Goal: Task Accomplishment & Management: Use online tool/utility

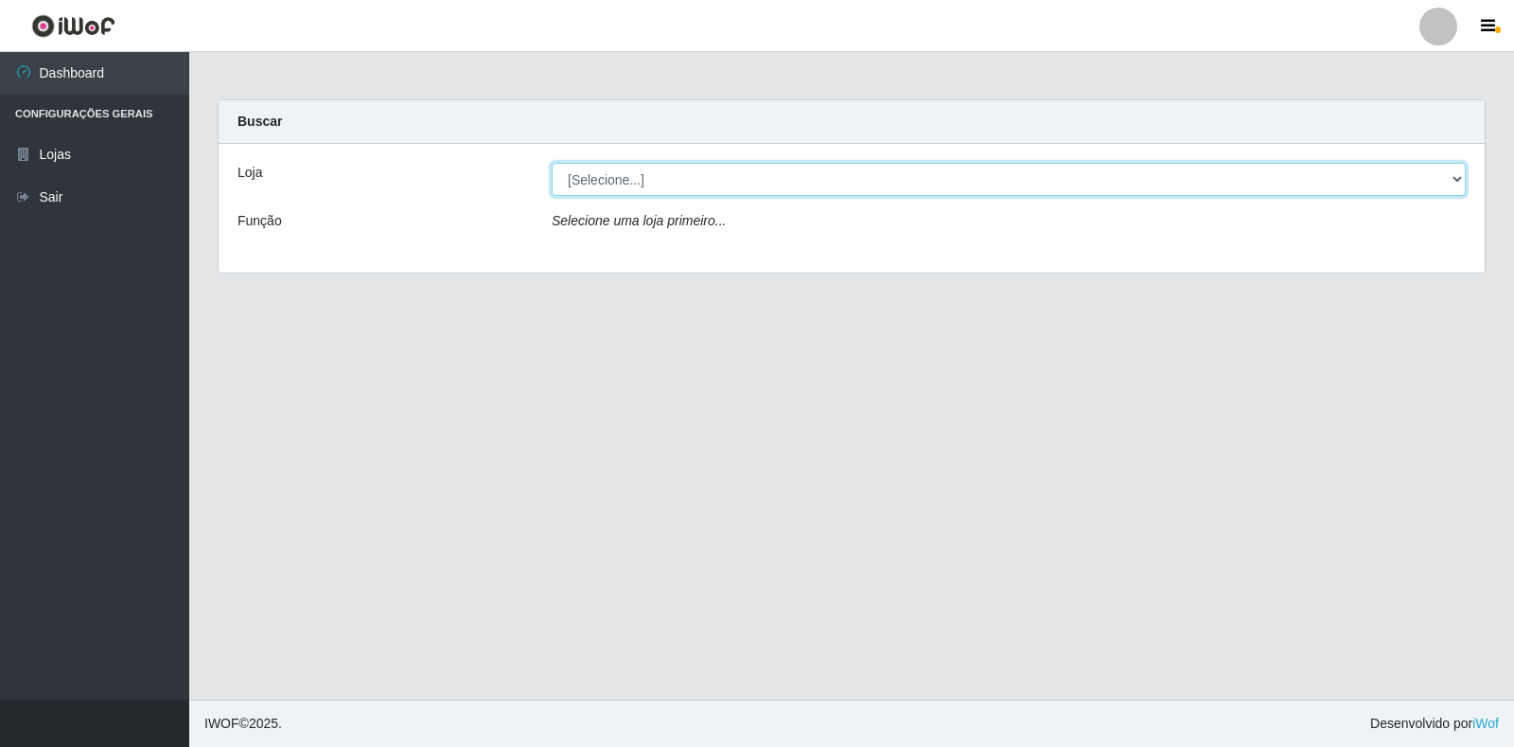
drag, startPoint x: 700, startPoint y: 179, endPoint x: 706, endPoint y: 195, distance: 17.1
click at [700, 179] on select "[Selecione...] Atacado Vem - Loja 30 Laranjeiras Velha" at bounding box center [1009, 179] width 914 height 33
select select "495"
click at [552, 163] on select "[Selecione...] Atacado Vem - Loja 30 Laranjeiras Velha" at bounding box center [1009, 179] width 914 height 33
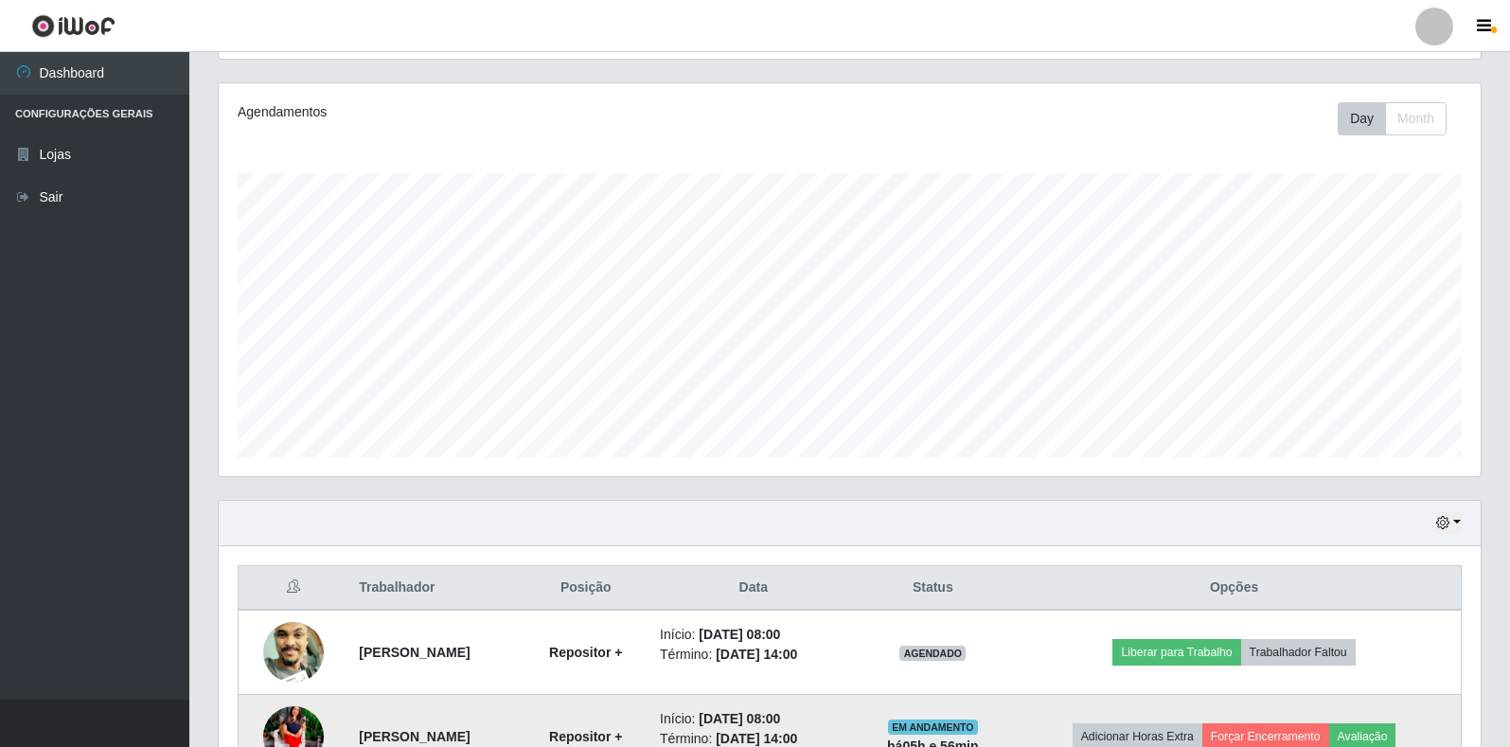
scroll to position [741, 0]
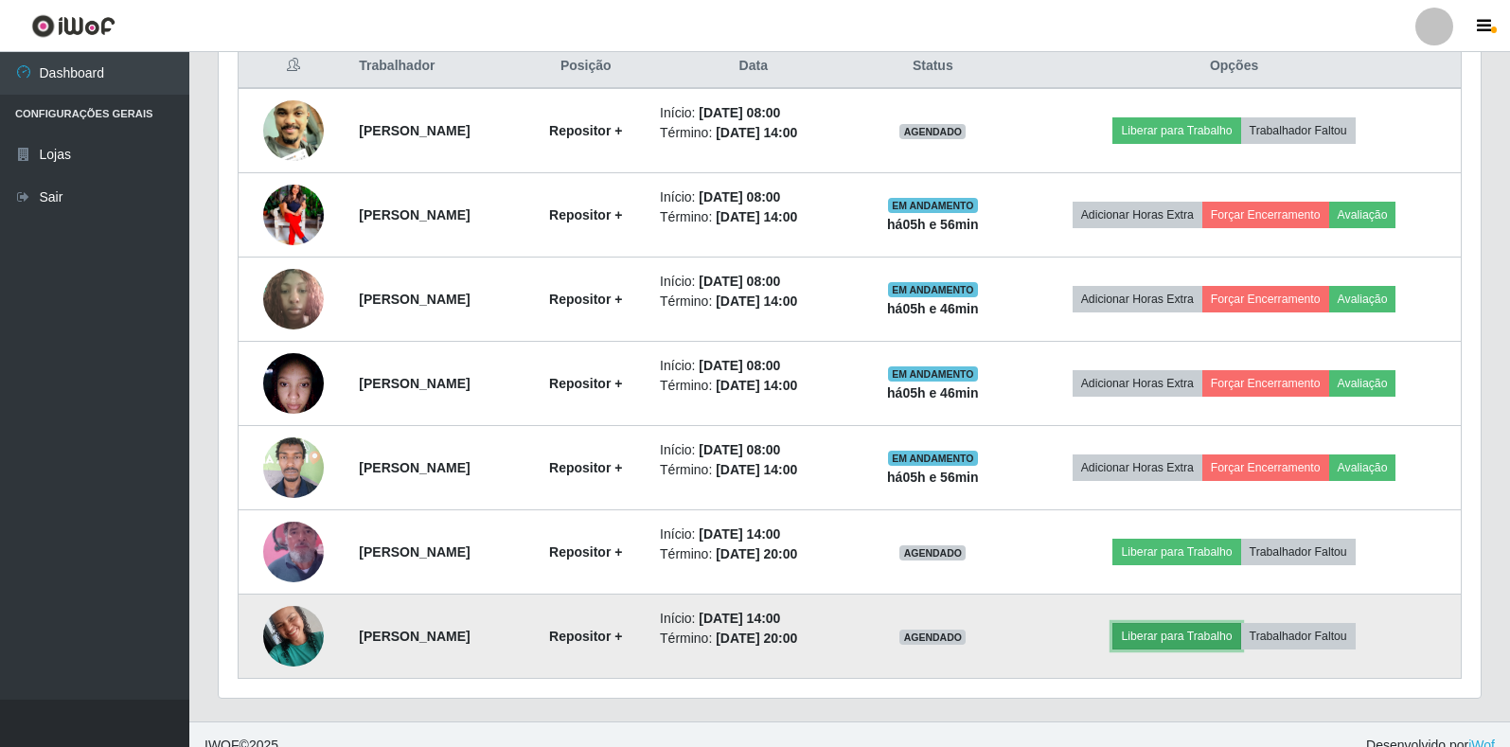
click at [1224, 639] on button "Liberar para Trabalho" at bounding box center [1176, 636] width 128 height 26
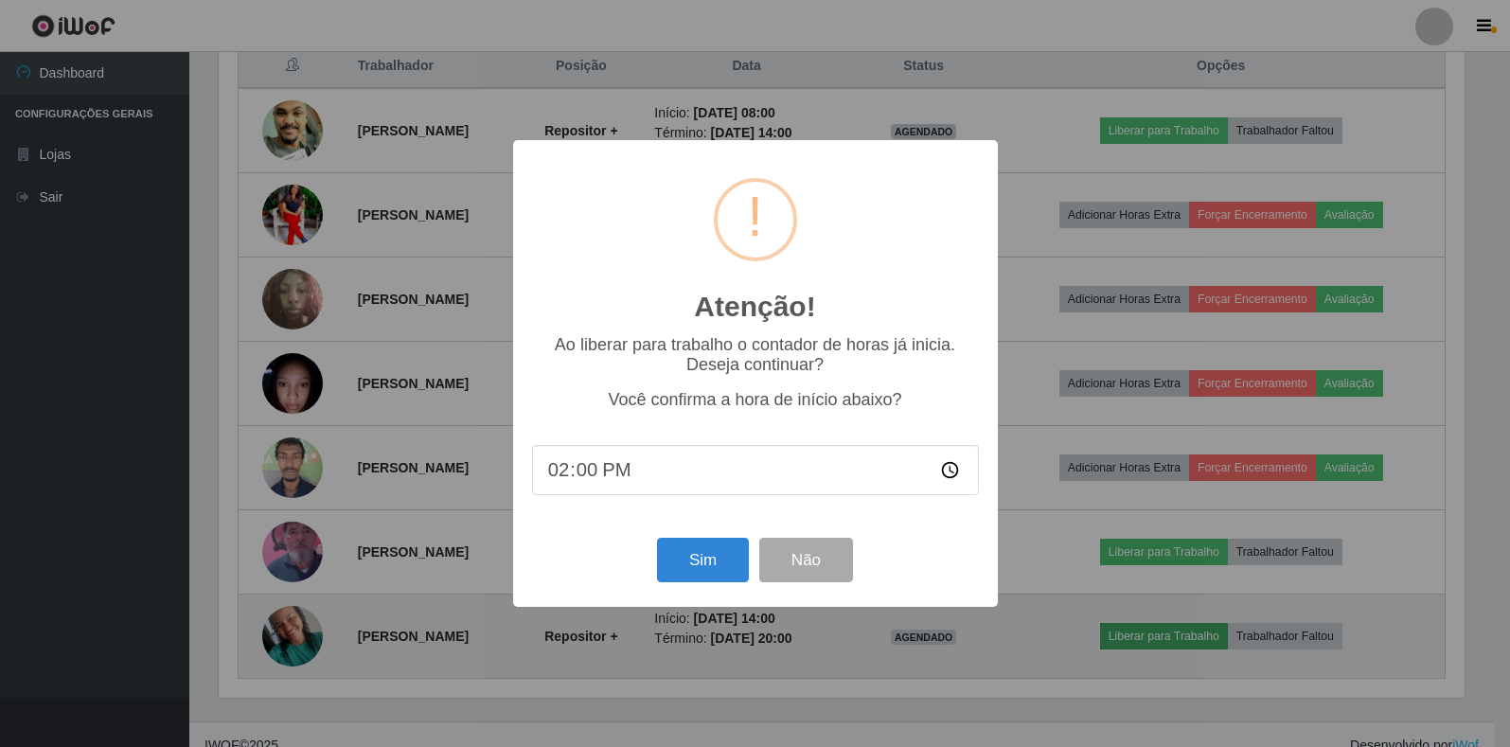
scroll to position [393, 1250]
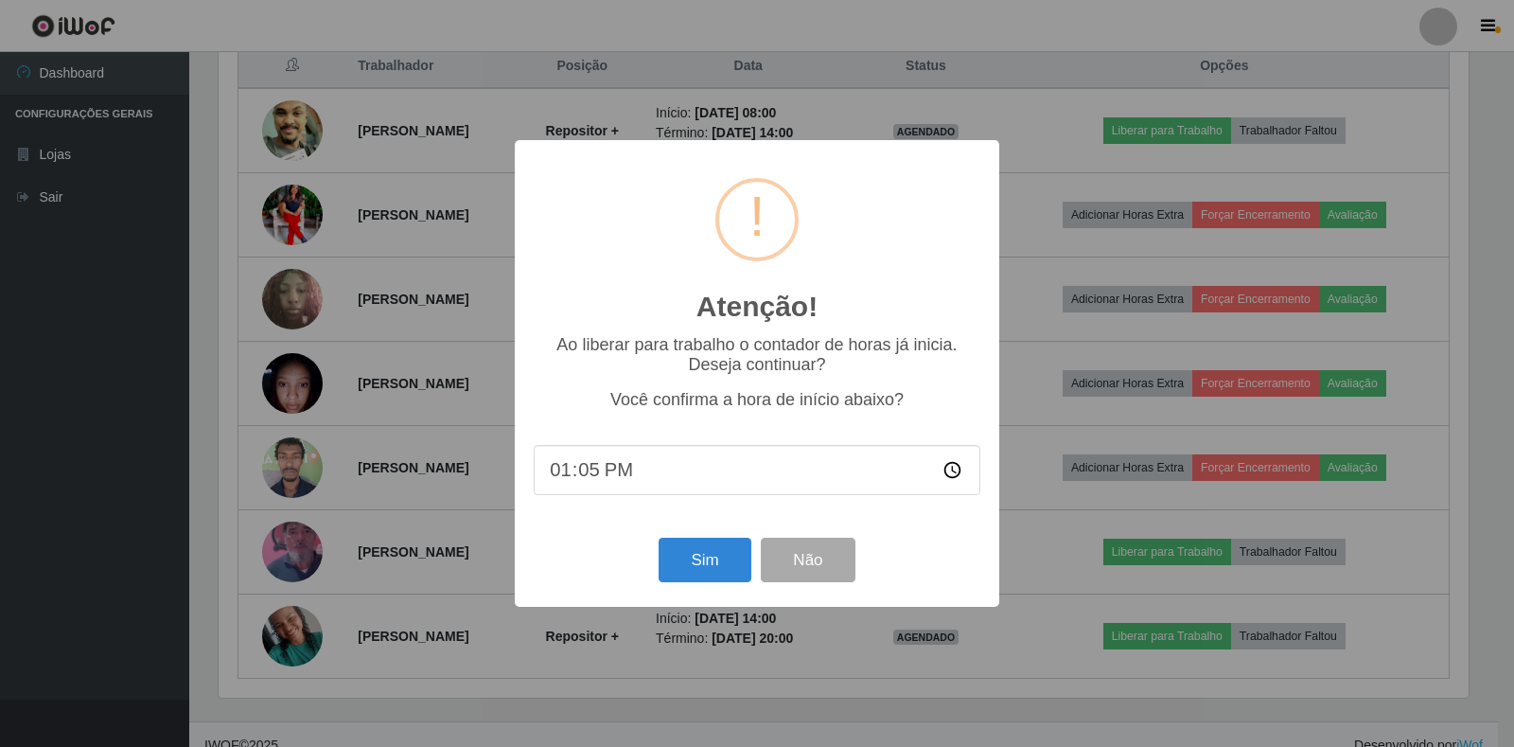
type input "13:56"
click at [729, 582] on button "Sim" at bounding box center [705, 560] width 92 height 44
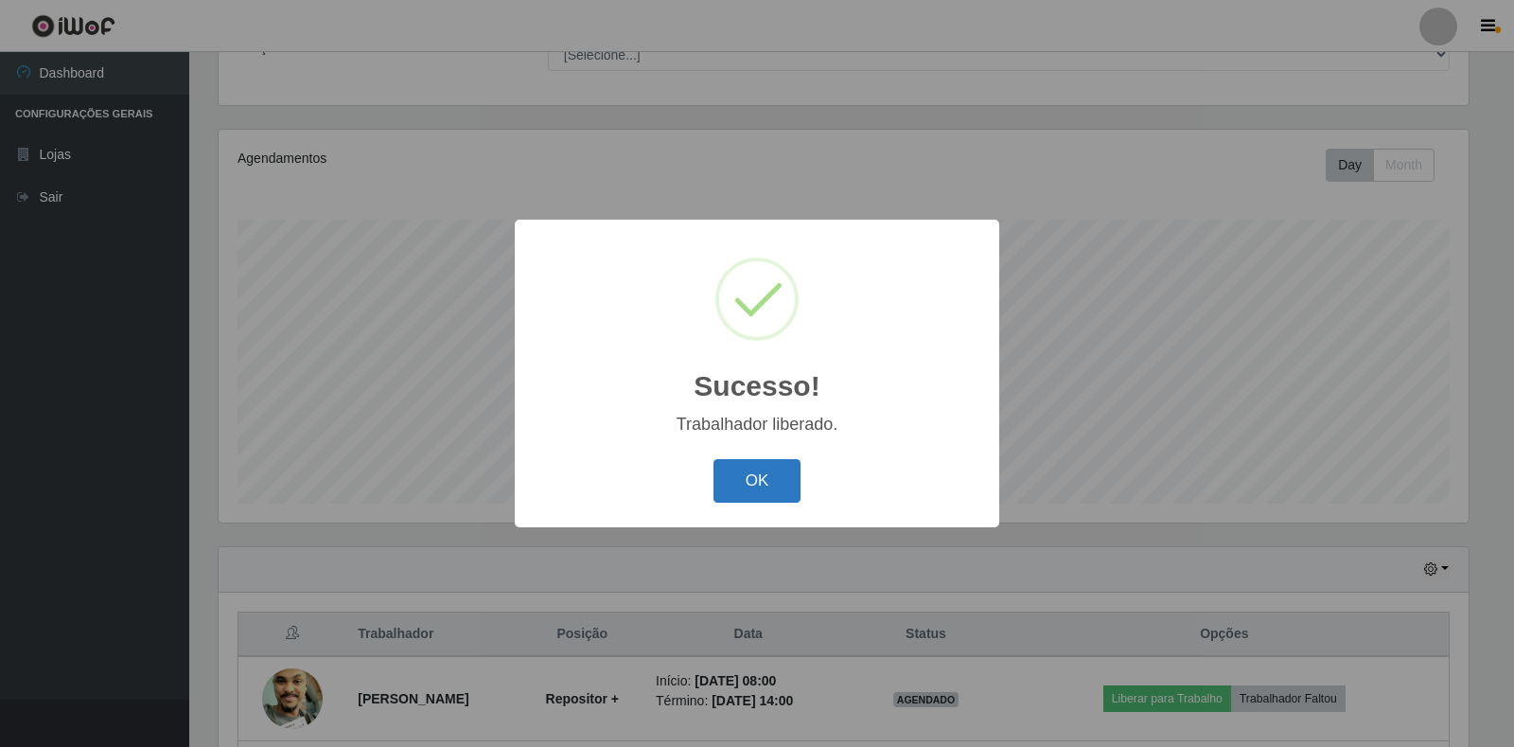
click at [782, 470] on button "OK" at bounding box center [758, 481] width 88 height 44
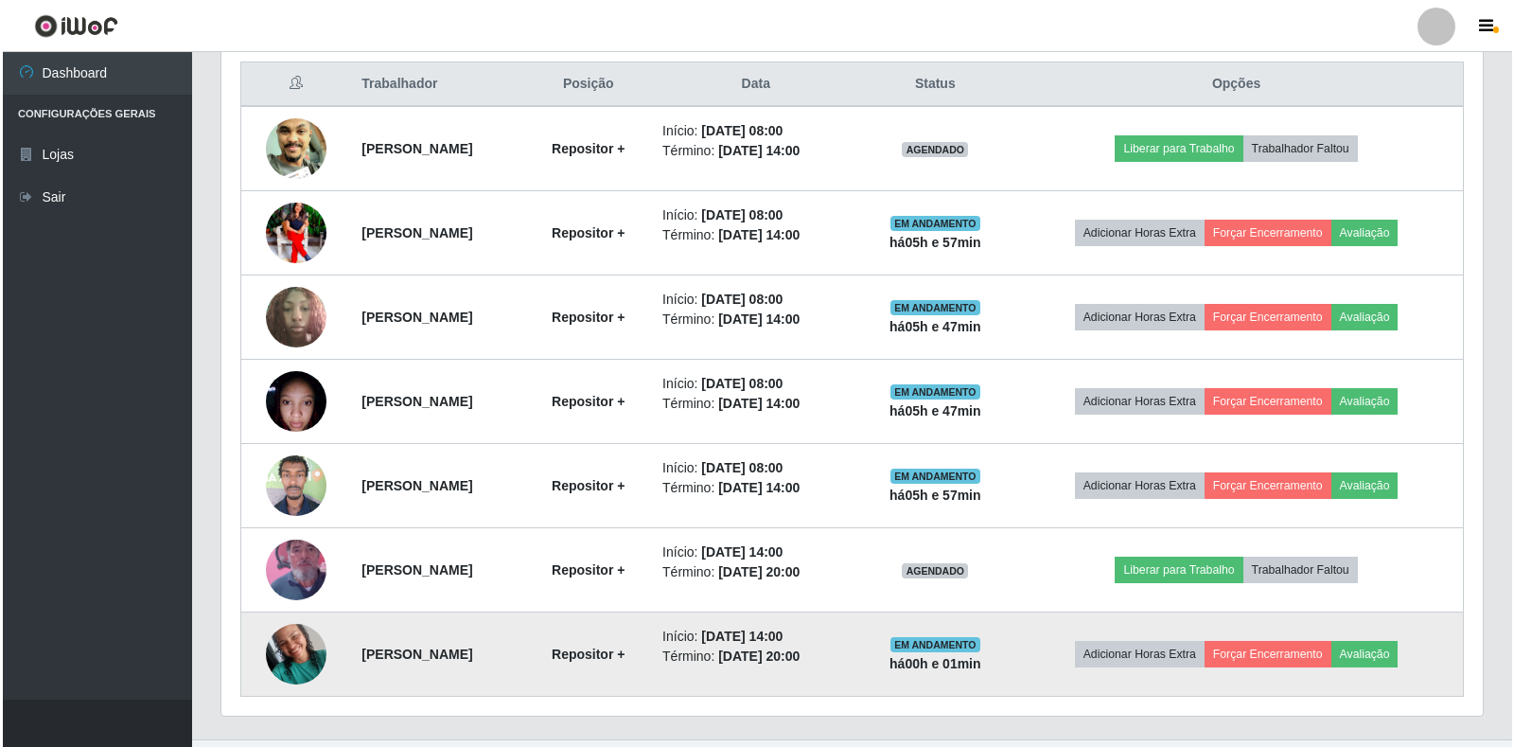
scroll to position [757, 0]
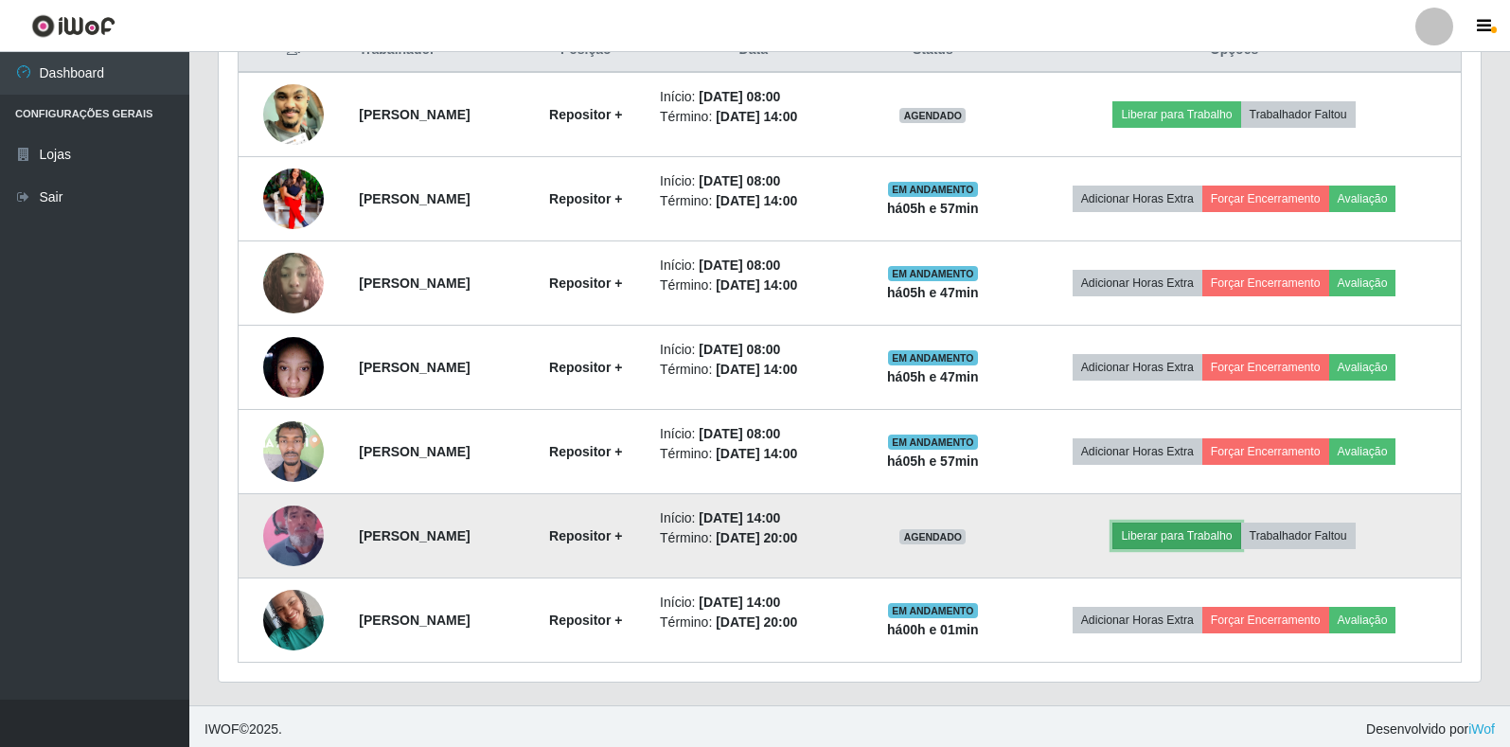
click at [1186, 537] on button "Liberar para Trabalho" at bounding box center [1176, 535] width 128 height 26
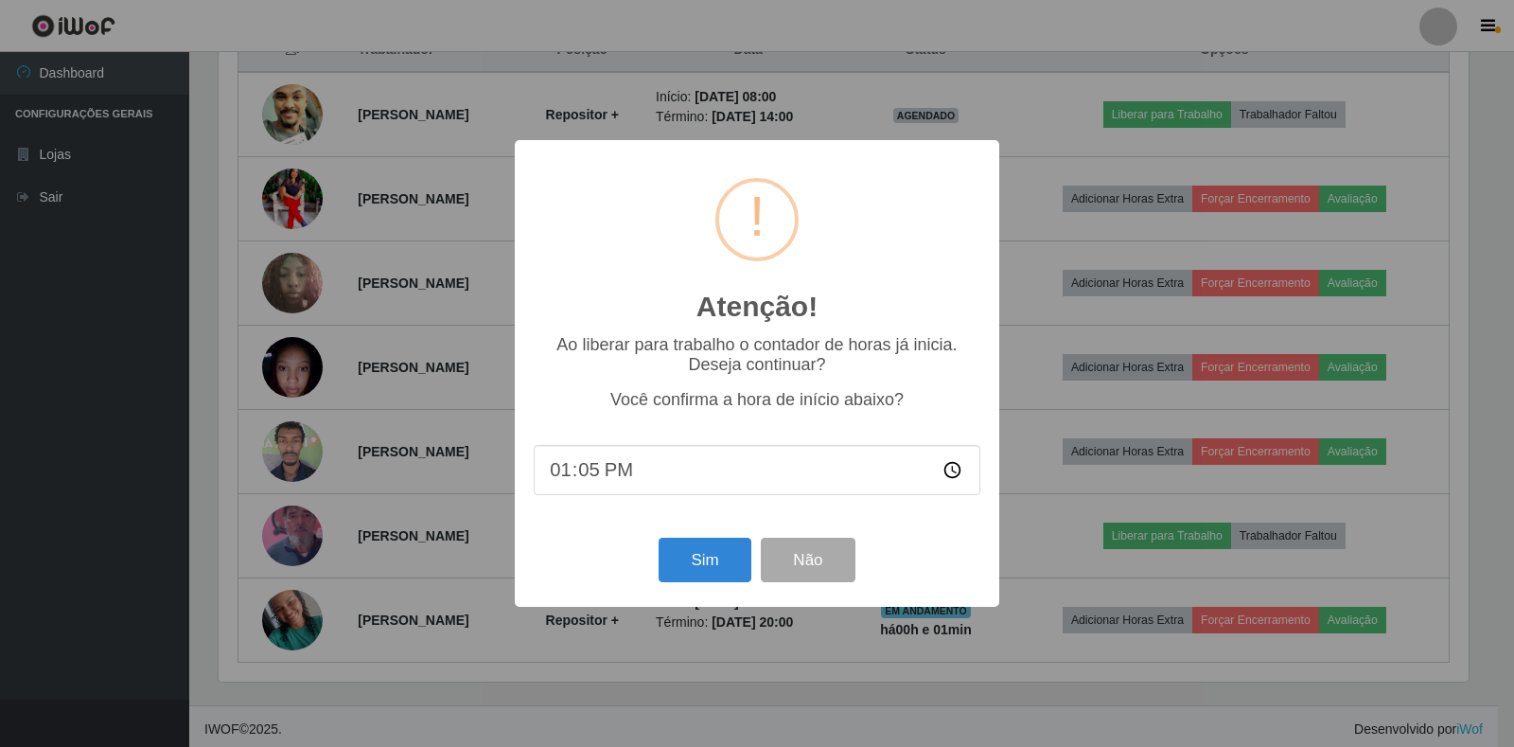
type input "13:58"
click at [717, 575] on button "Sim" at bounding box center [705, 560] width 92 height 44
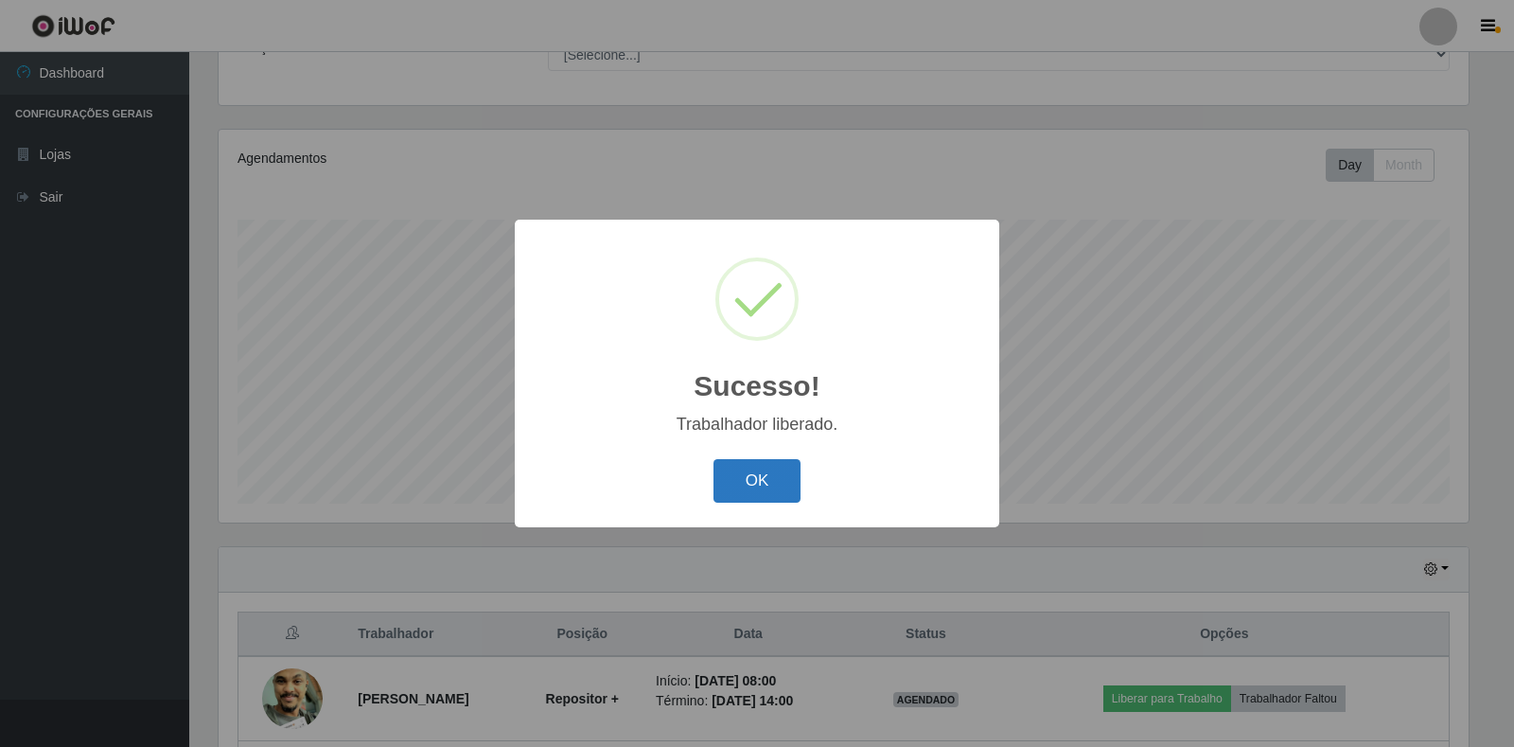
click at [795, 468] on button "OK" at bounding box center [758, 481] width 88 height 44
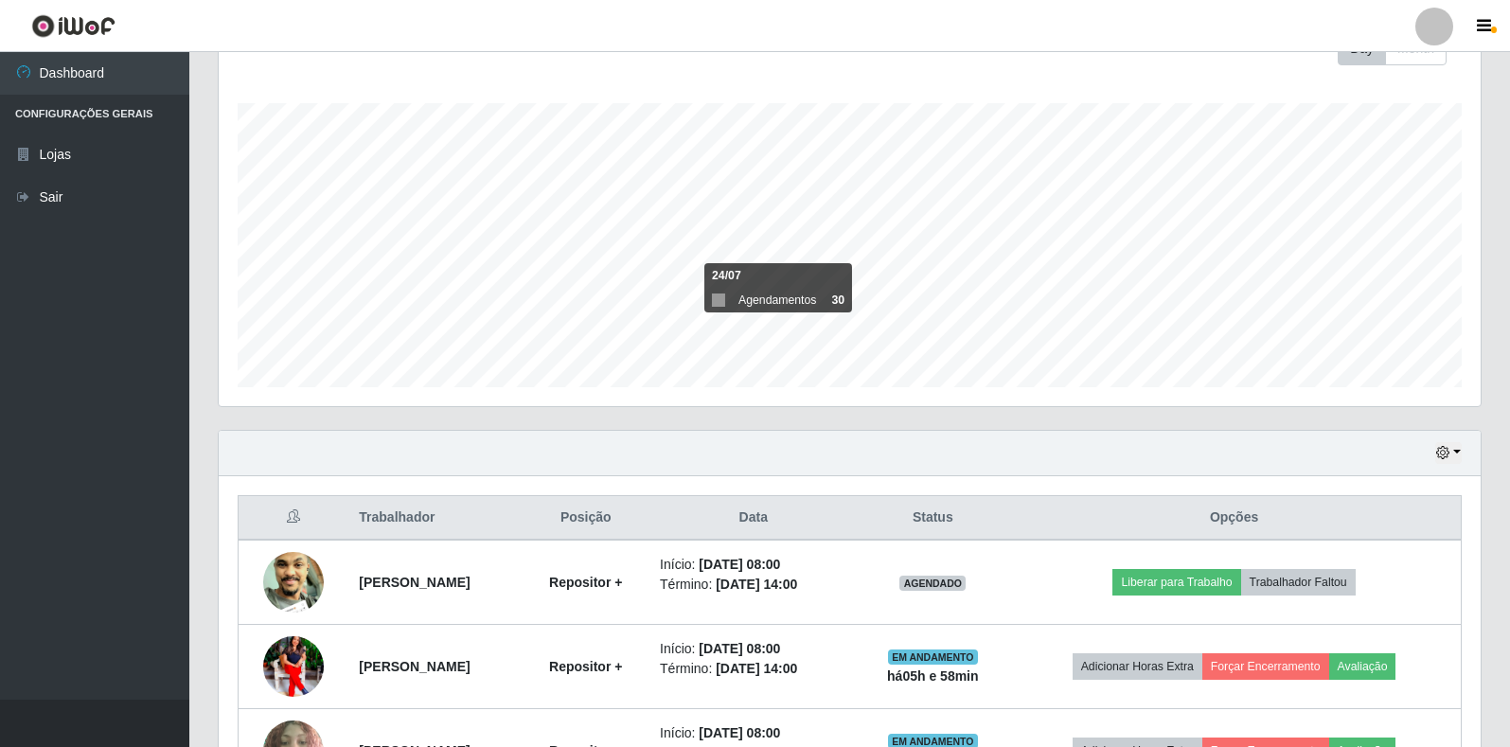
scroll to position [0, 0]
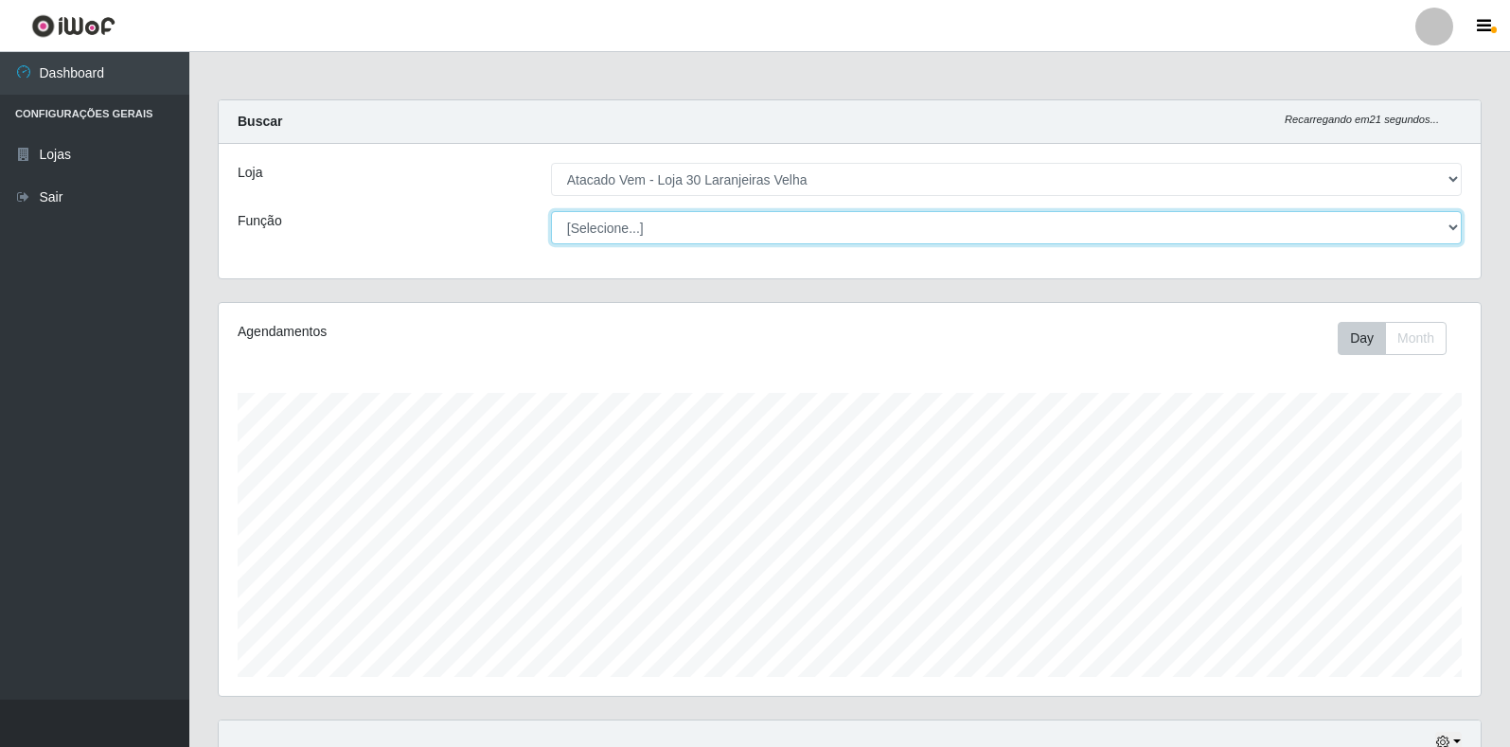
click at [721, 218] on select "[Selecione...] Repositor Repositor + Repositor ++" at bounding box center [1006, 227] width 910 height 33
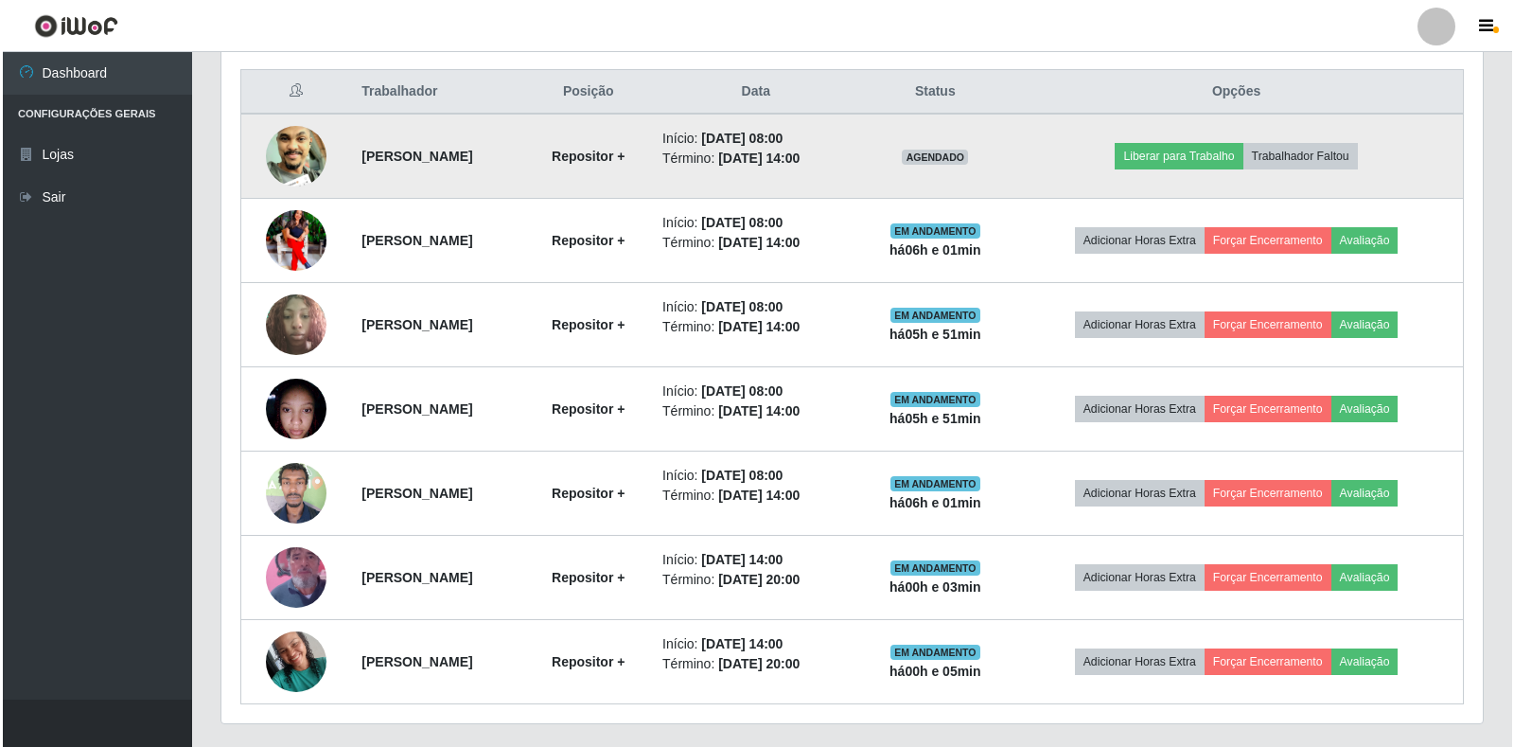
scroll to position [763, 0]
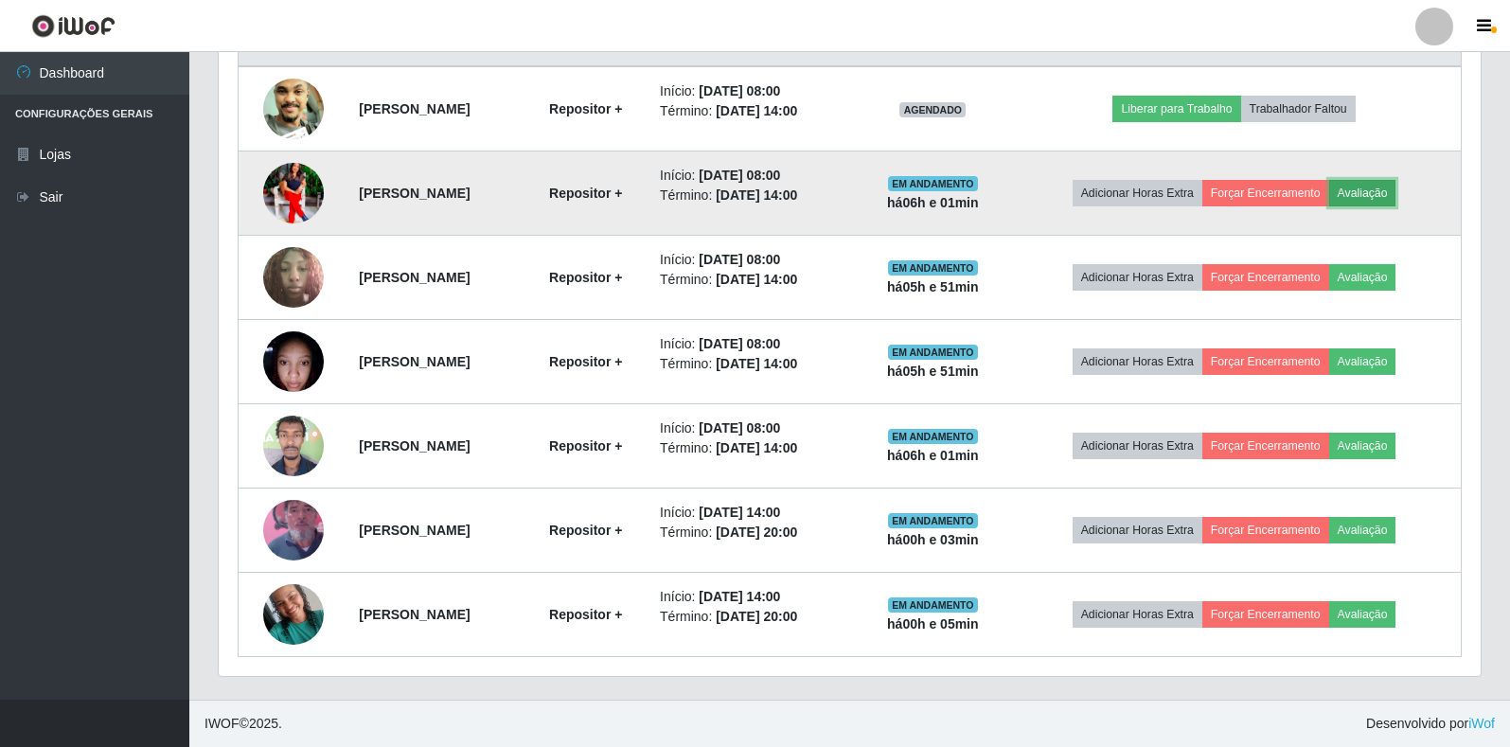
click at [1386, 187] on button "Avaliação" at bounding box center [1362, 193] width 67 height 26
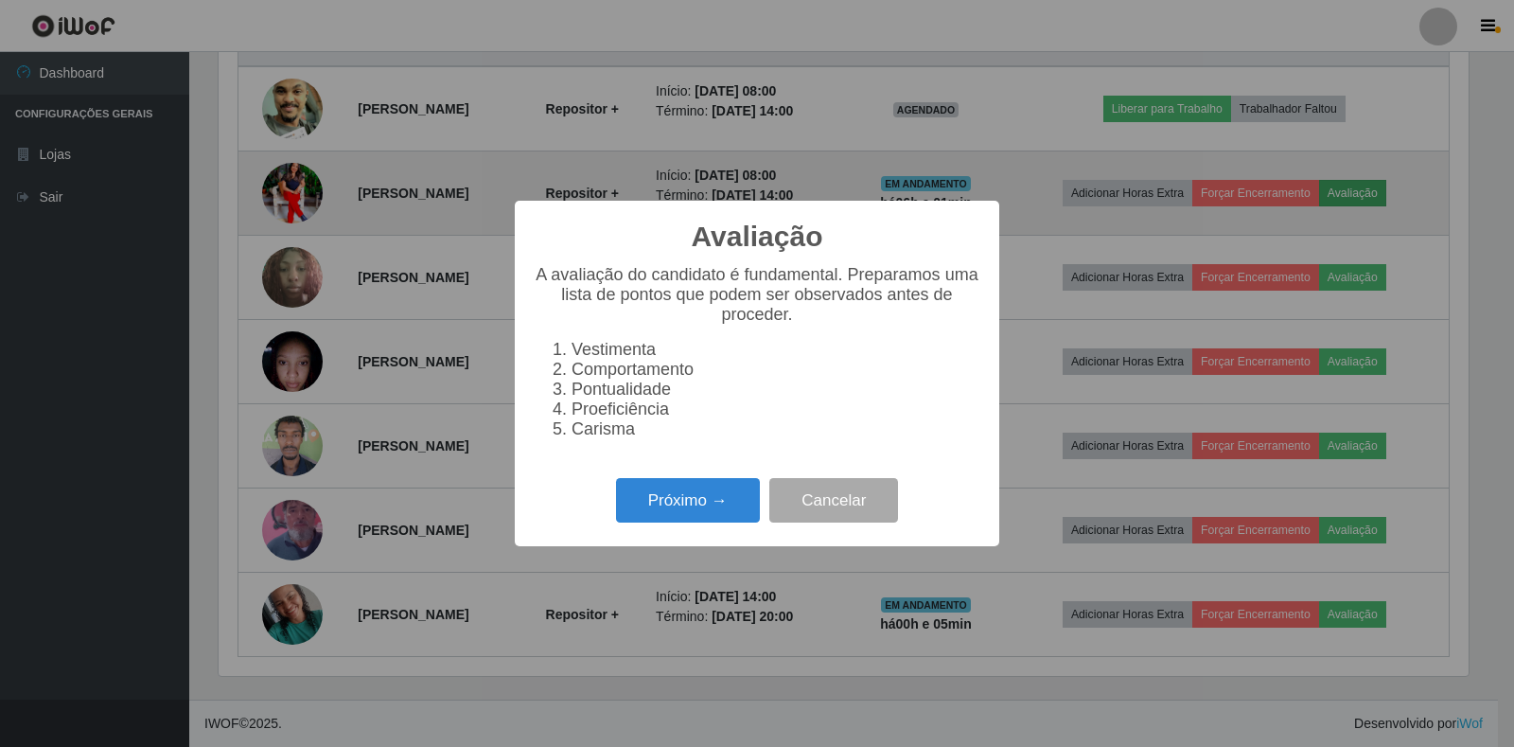
scroll to position [393, 1250]
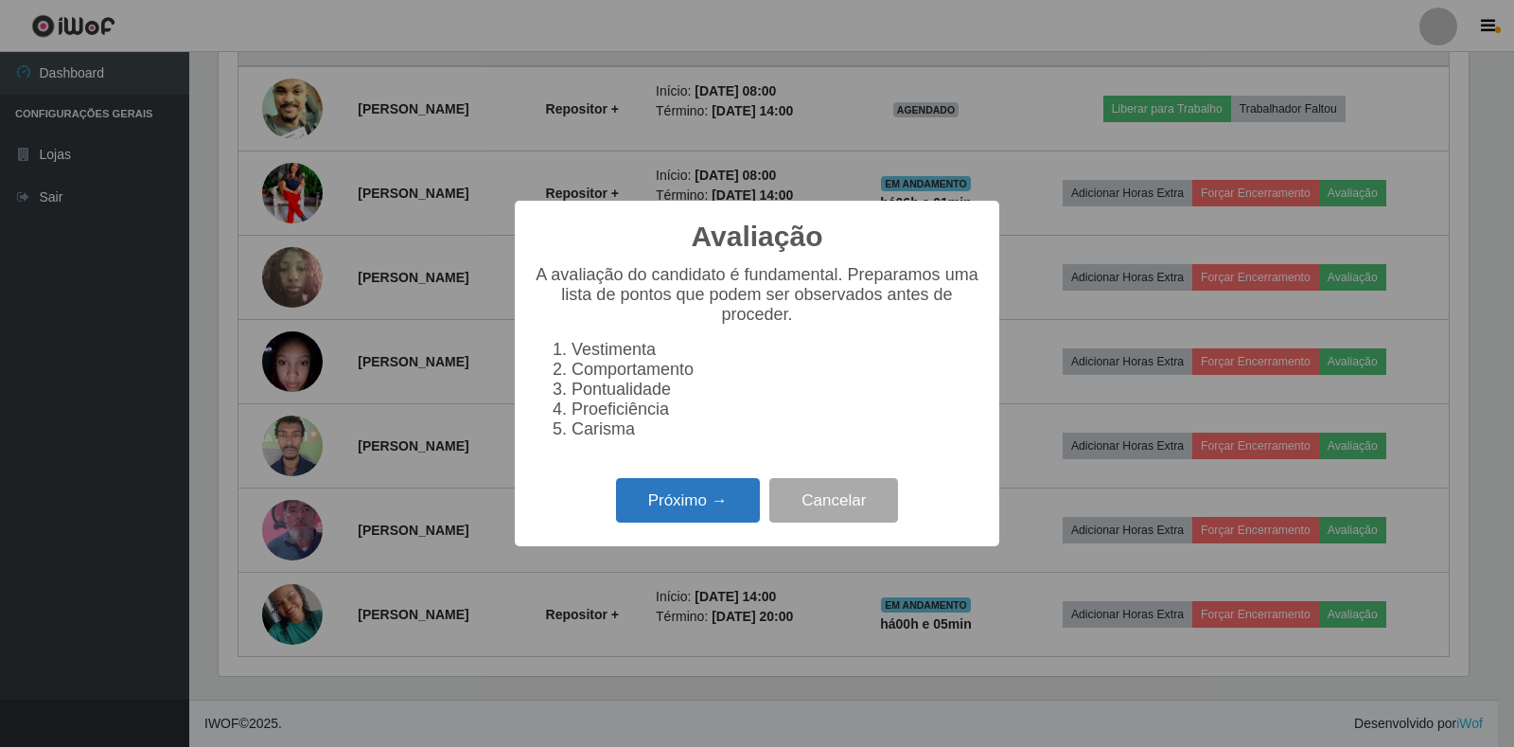
click at [639, 498] on button "Próximo →" at bounding box center [688, 500] width 144 height 44
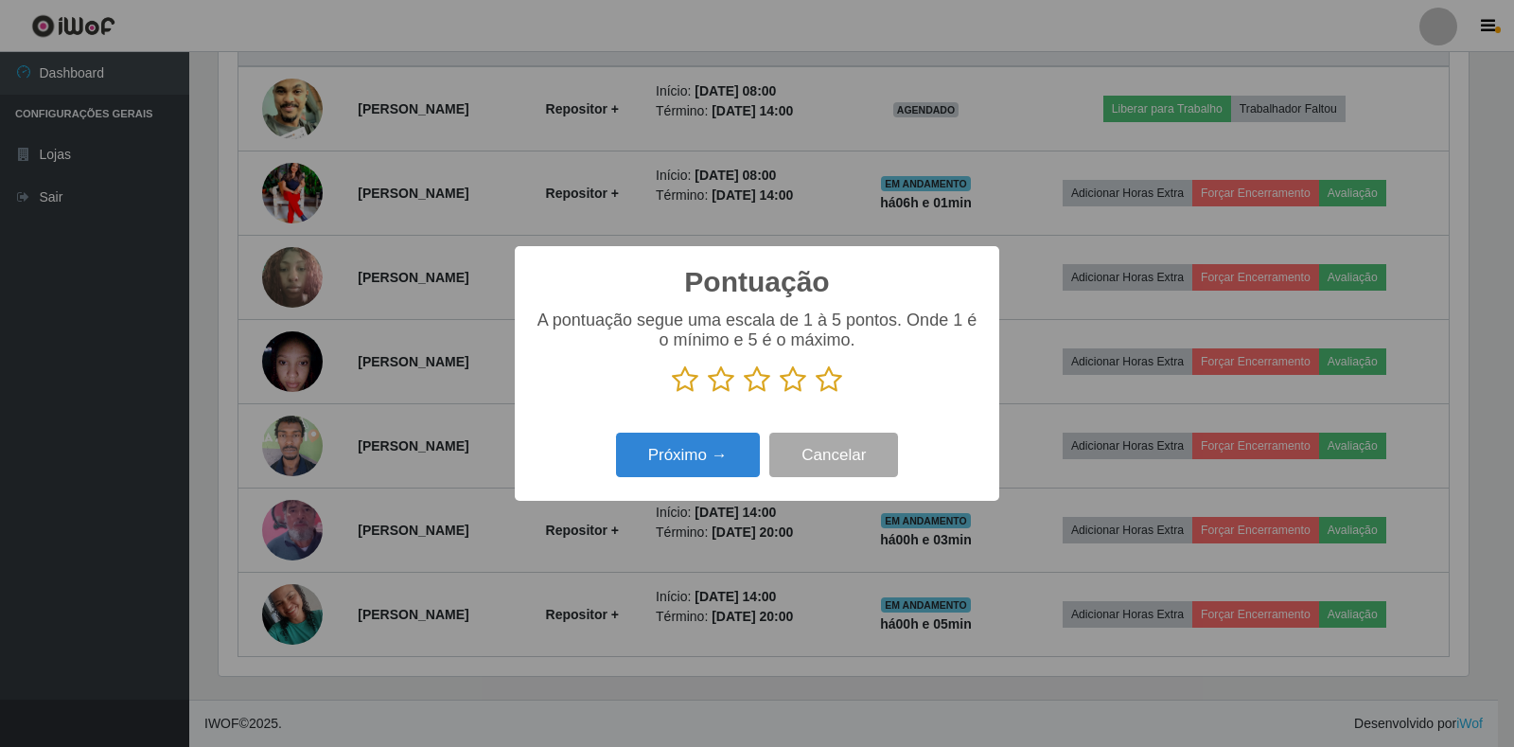
scroll to position [946017, 945160]
click at [827, 389] on icon at bounding box center [829, 379] width 26 height 28
click at [816, 394] on input "radio" at bounding box center [816, 394] width 0 height 0
click at [713, 460] on button "Próximo →" at bounding box center [688, 455] width 144 height 44
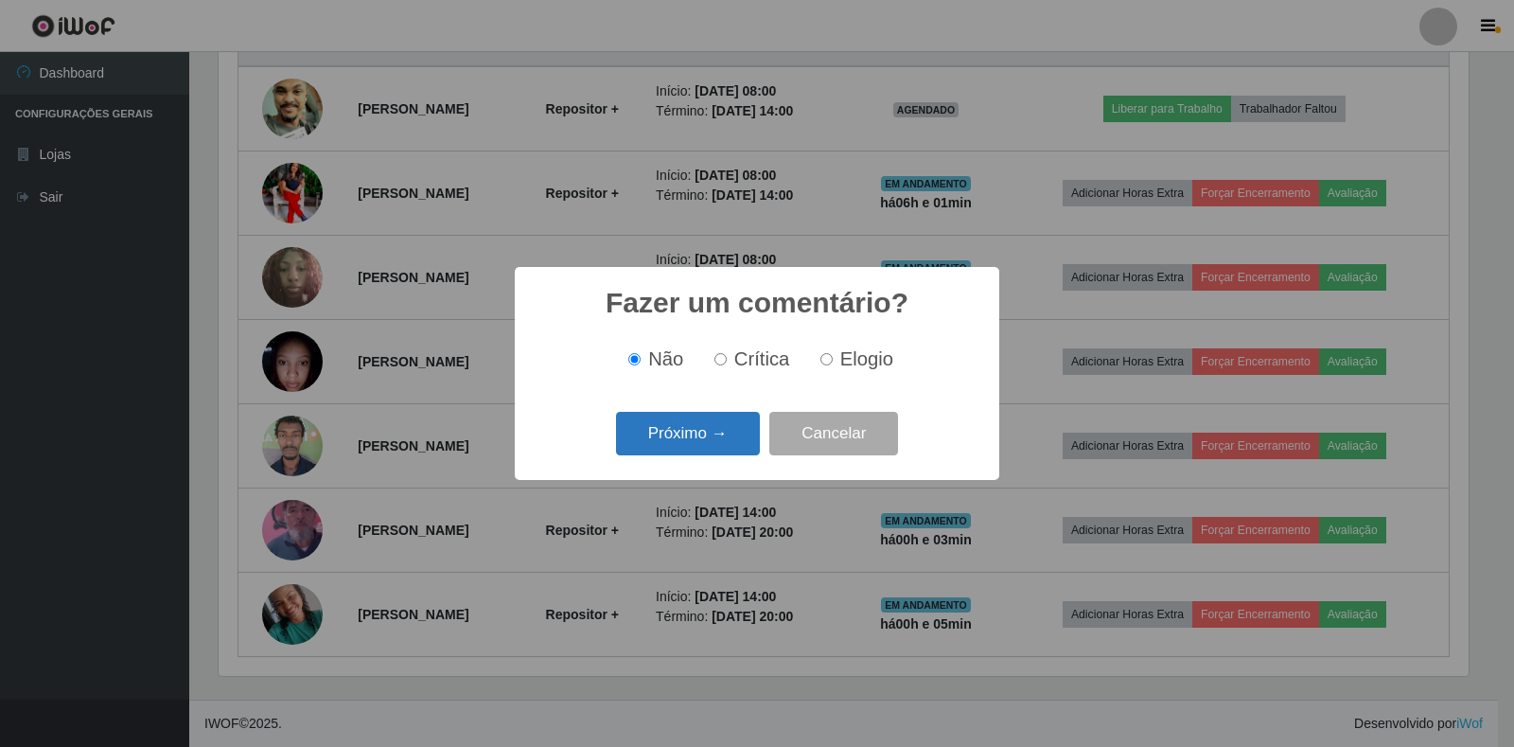
click at [734, 435] on button "Próximo →" at bounding box center [688, 434] width 144 height 44
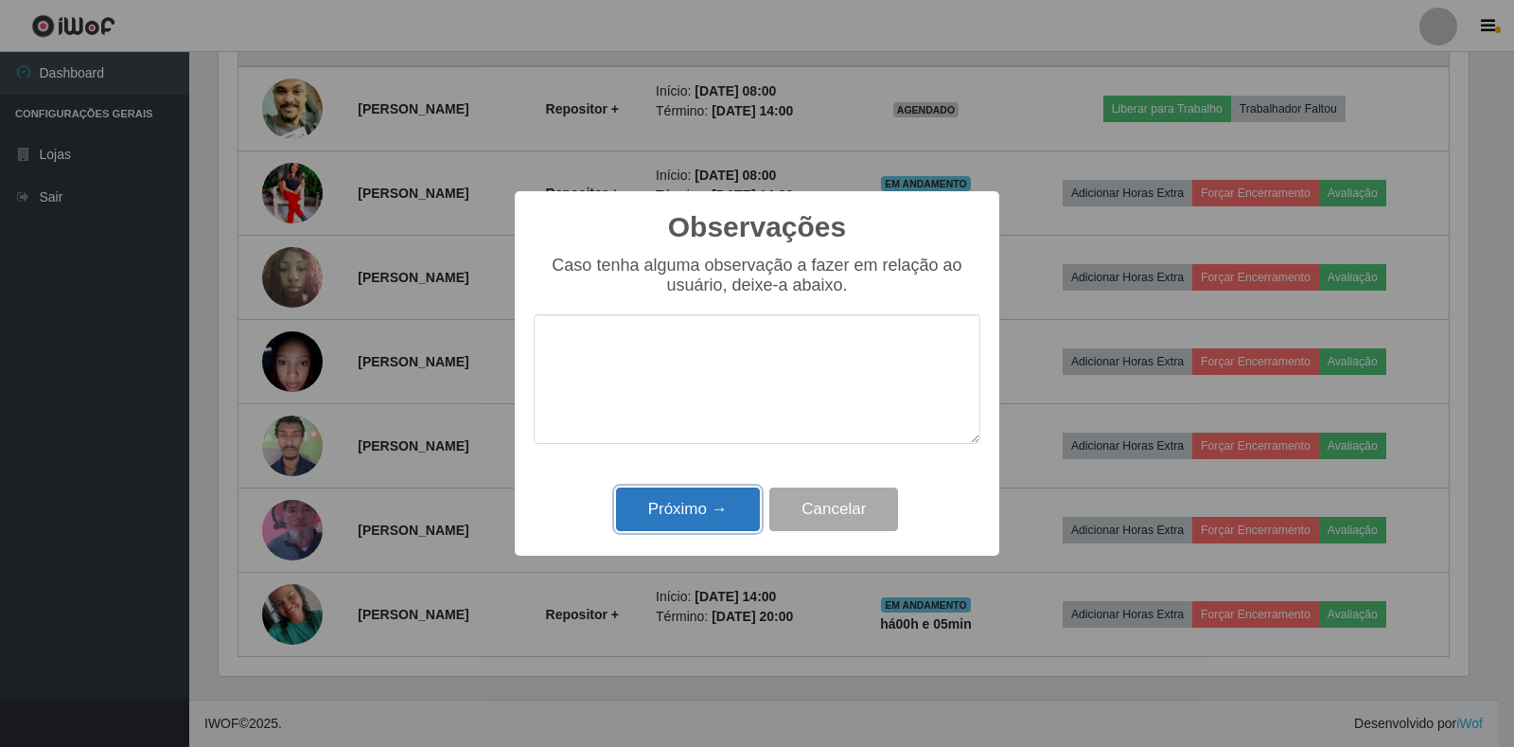
click at [708, 496] on button "Próximo →" at bounding box center [688, 509] width 144 height 44
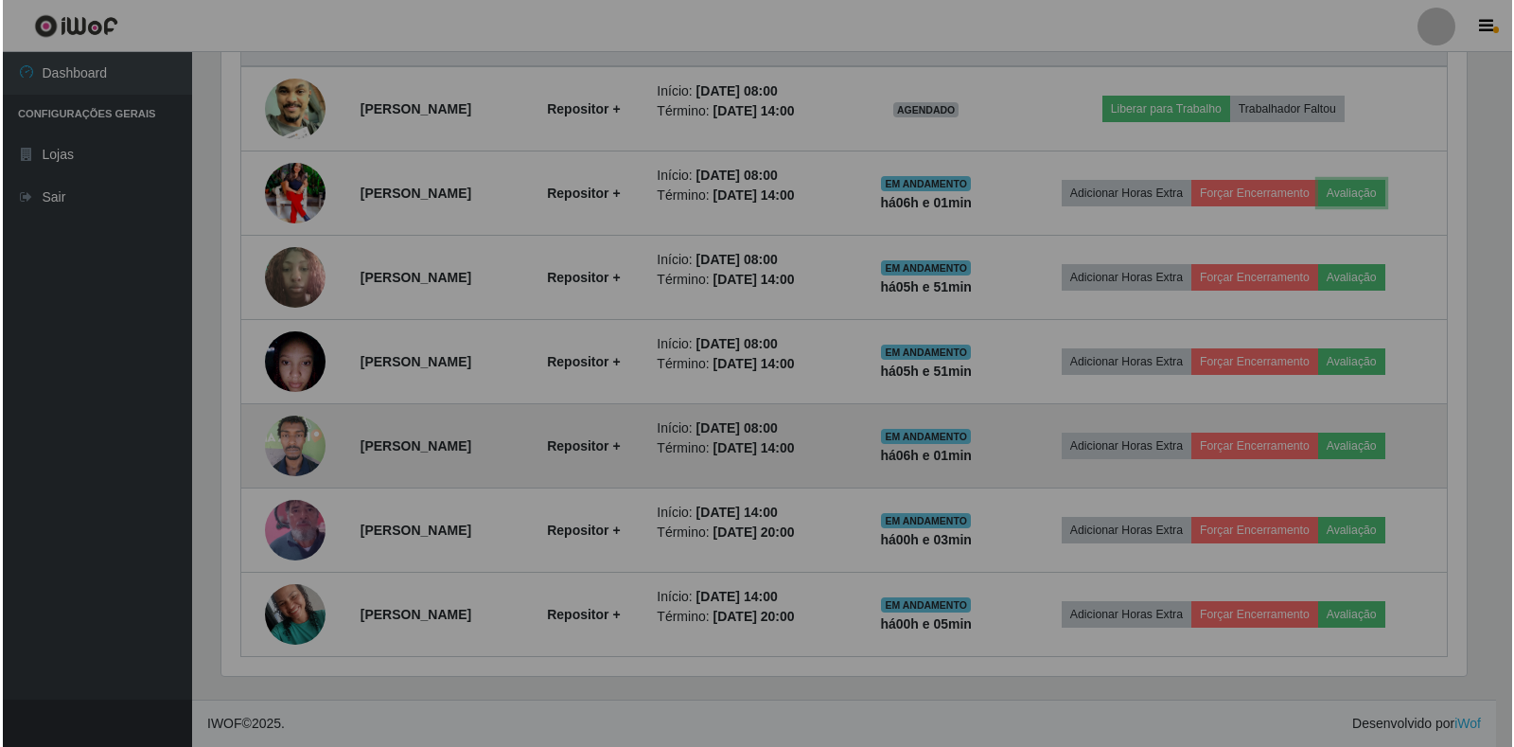
scroll to position [393, 1262]
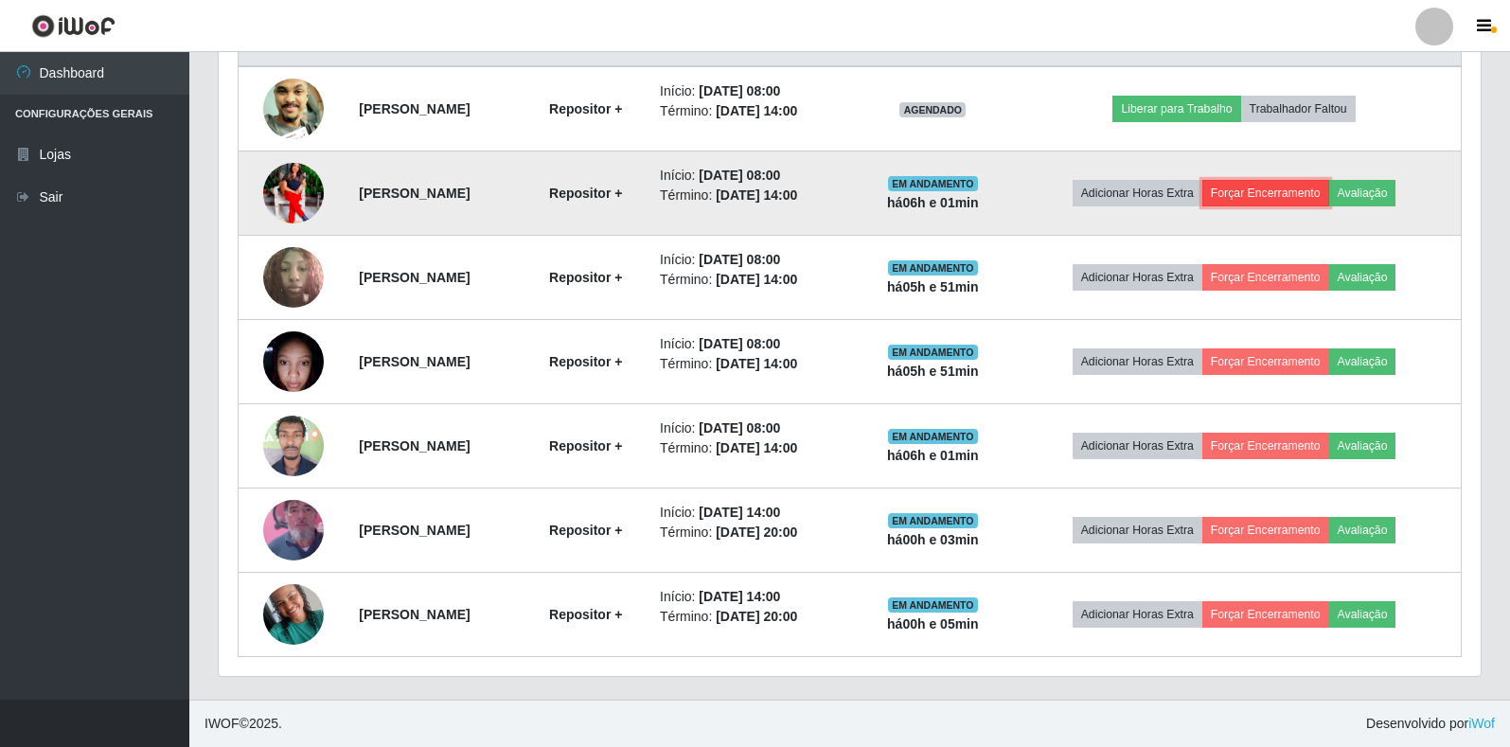
click at [1279, 188] on button "Forçar Encerramento" at bounding box center [1265, 193] width 127 height 26
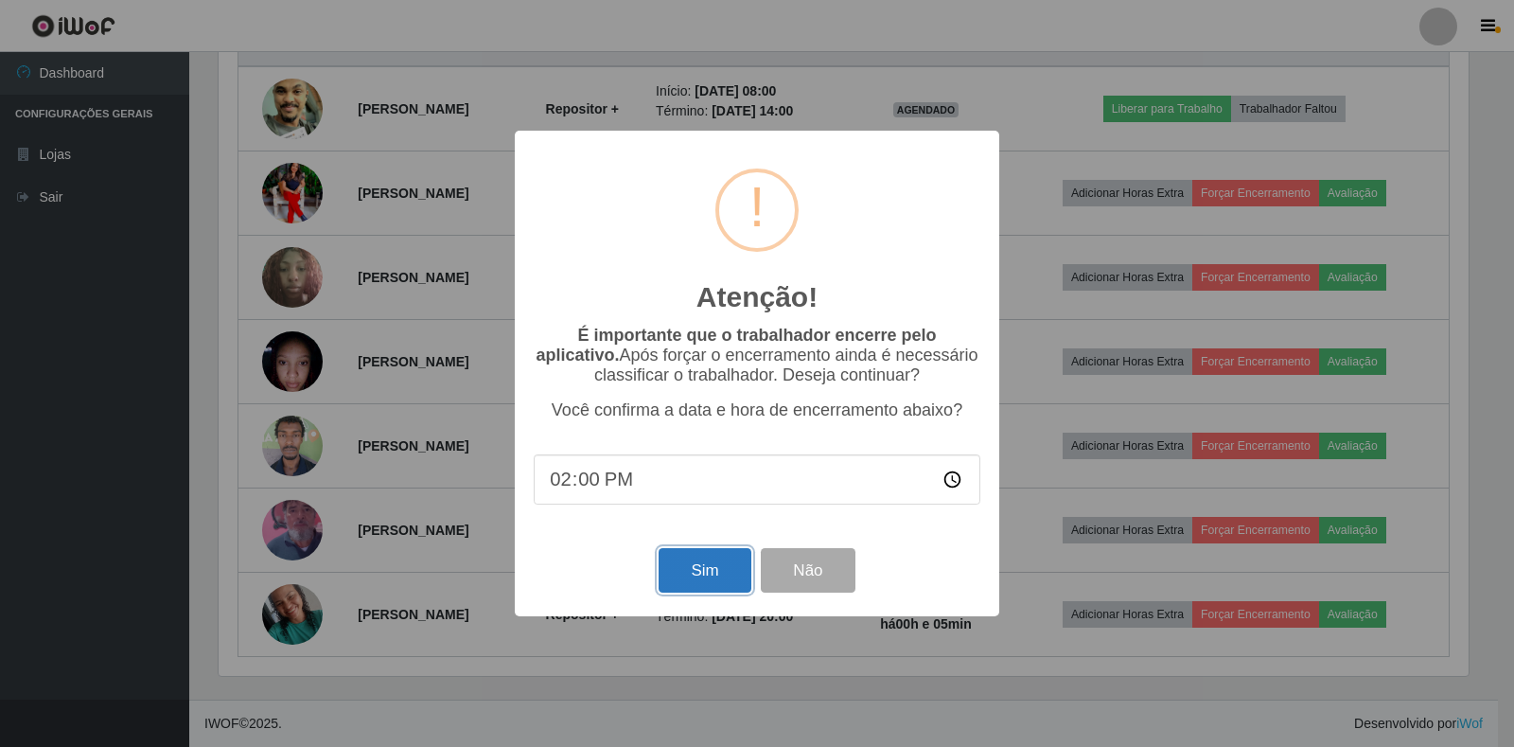
click at [681, 577] on button "Sim" at bounding box center [705, 570] width 92 height 44
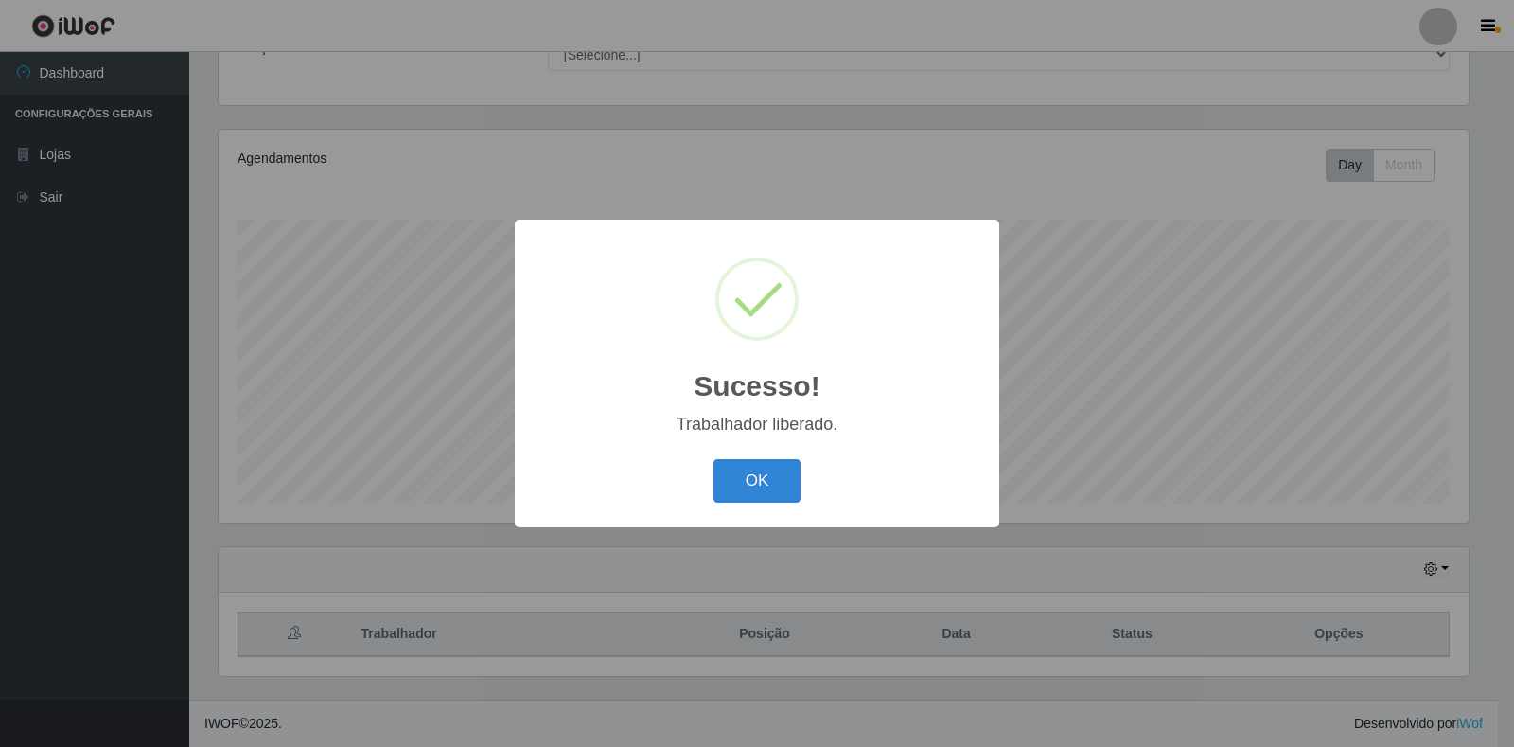
click at [753, 491] on button "OK" at bounding box center [758, 481] width 88 height 44
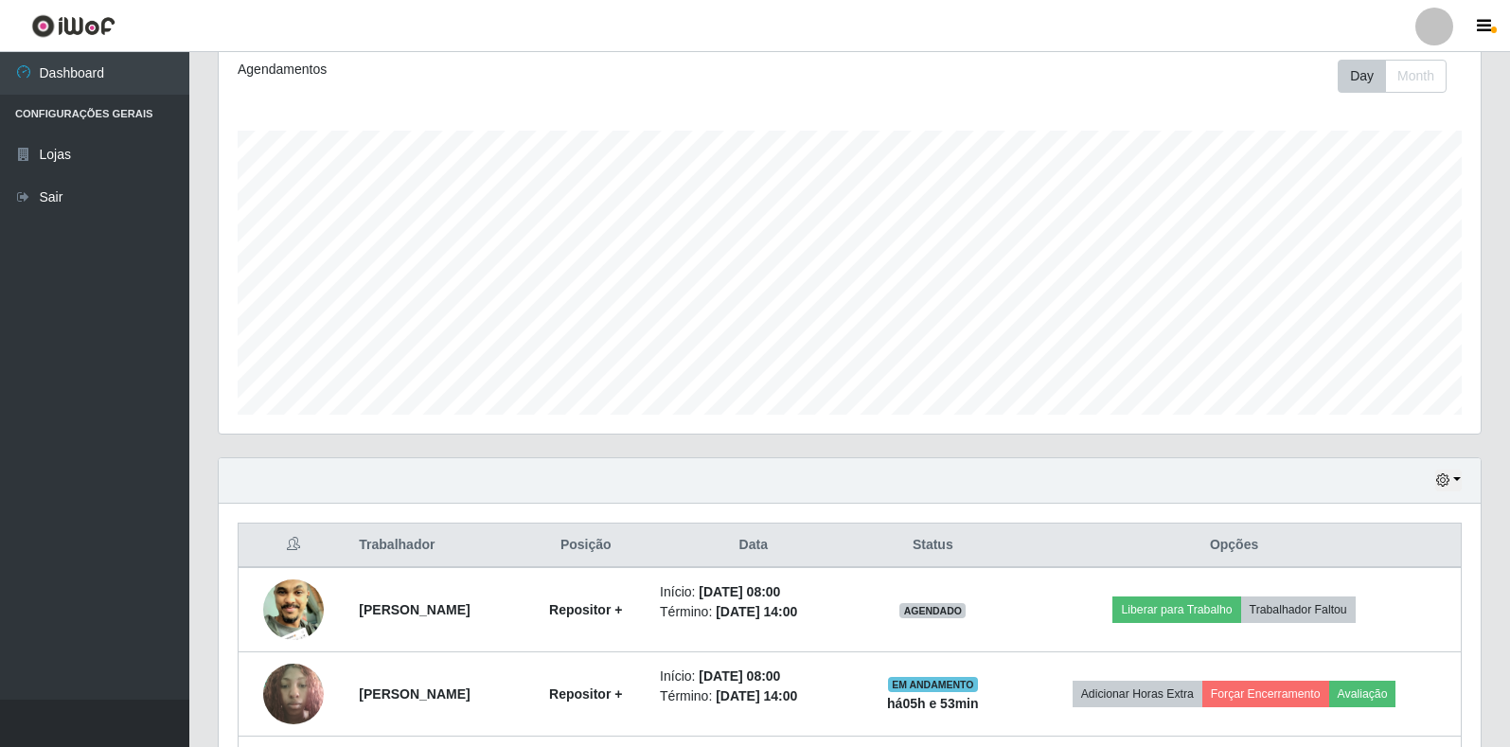
scroll to position [552, 0]
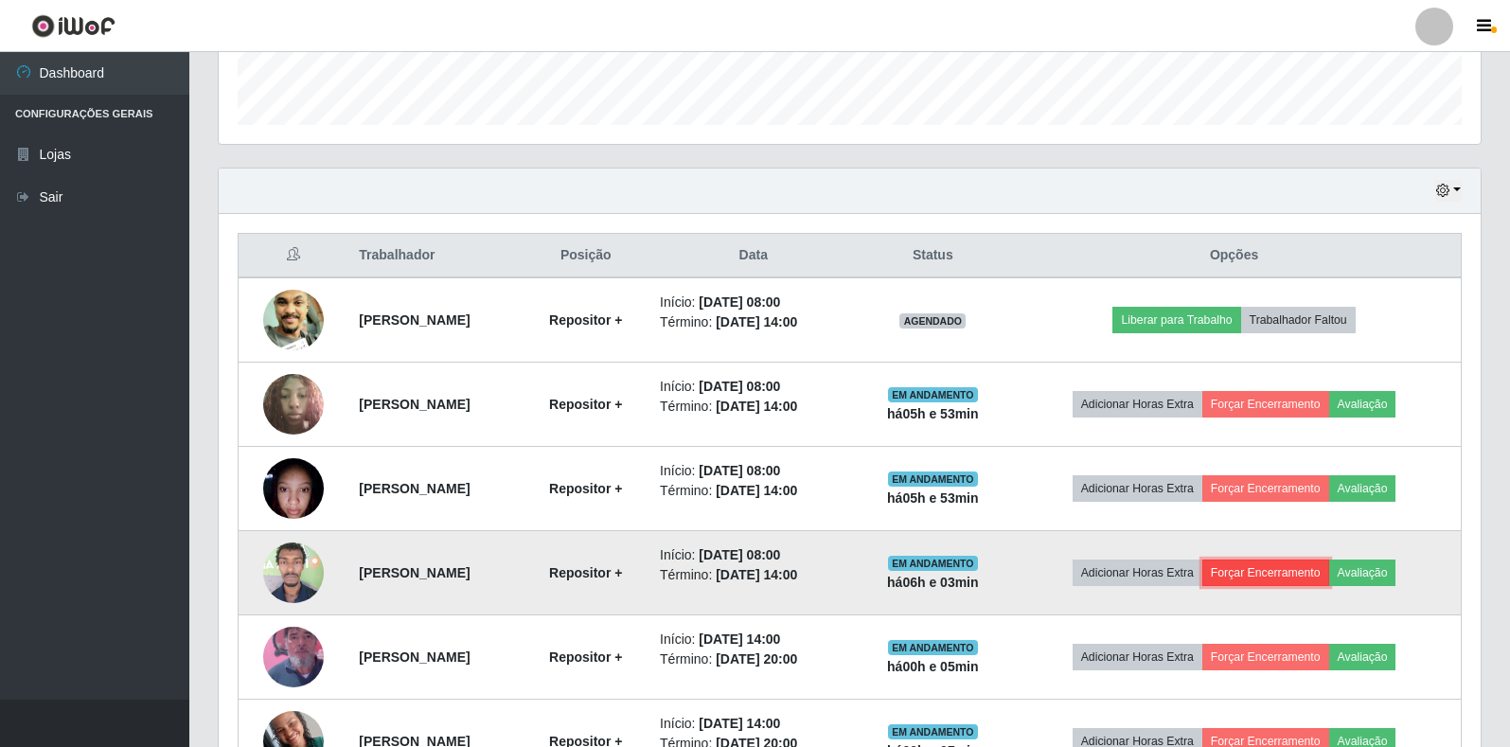
click at [1329, 566] on button "Forçar Encerramento" at bounding box center [1265, 572] width 127 height 26
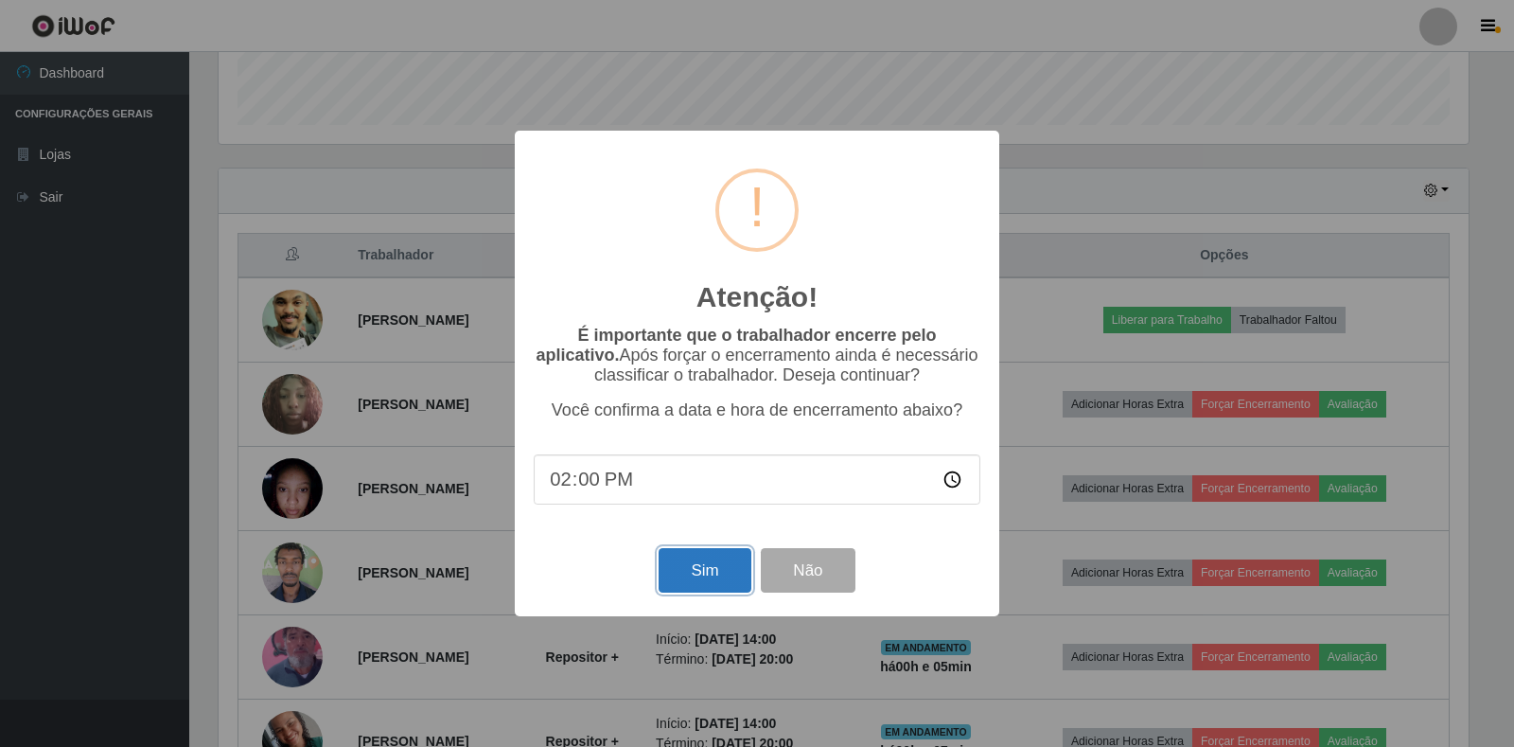
click at [690, 583] on button "Sim" at bounding box center [705, 570] width 92 height 44
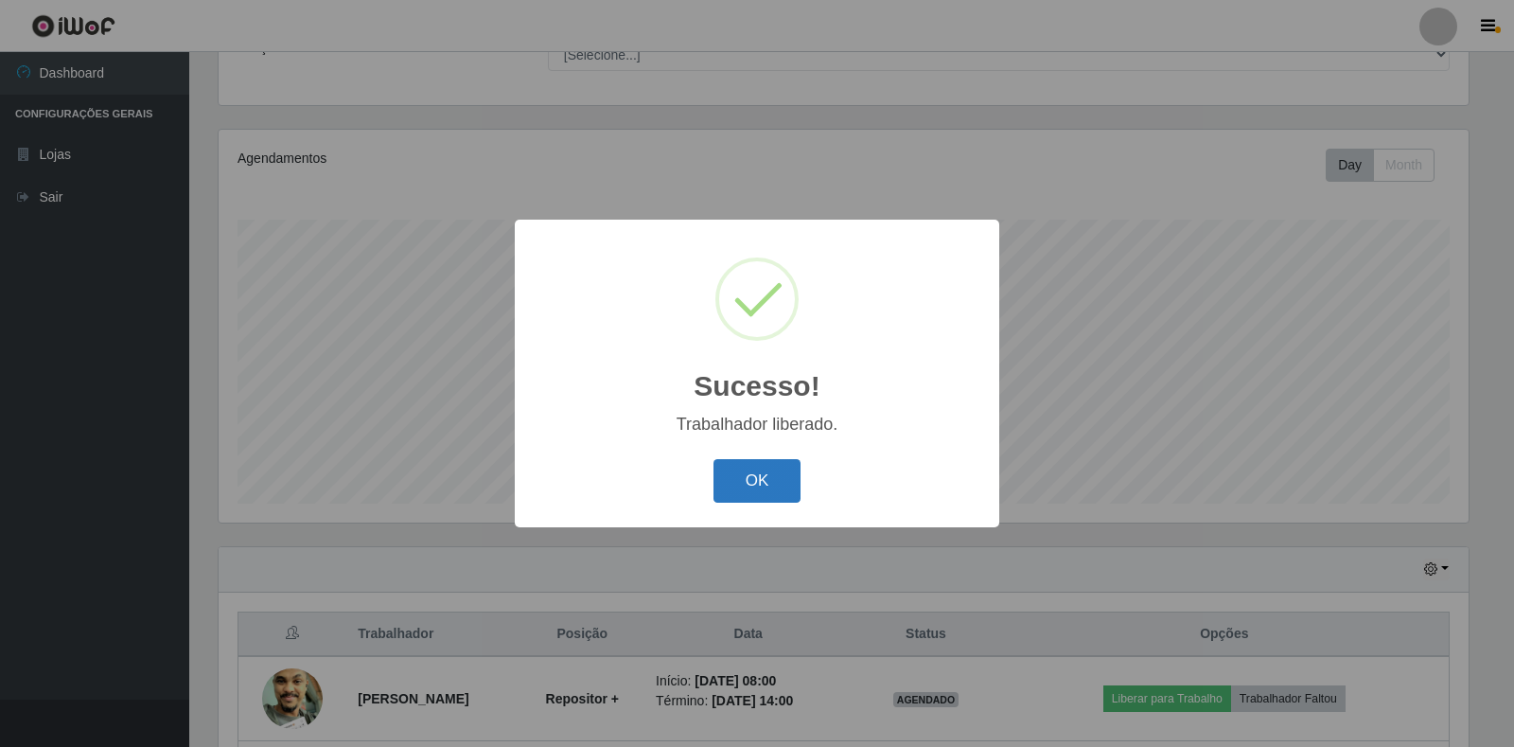
click at [788, 474] on button "OK" at bounding box center [758, 481] width 88 height 44
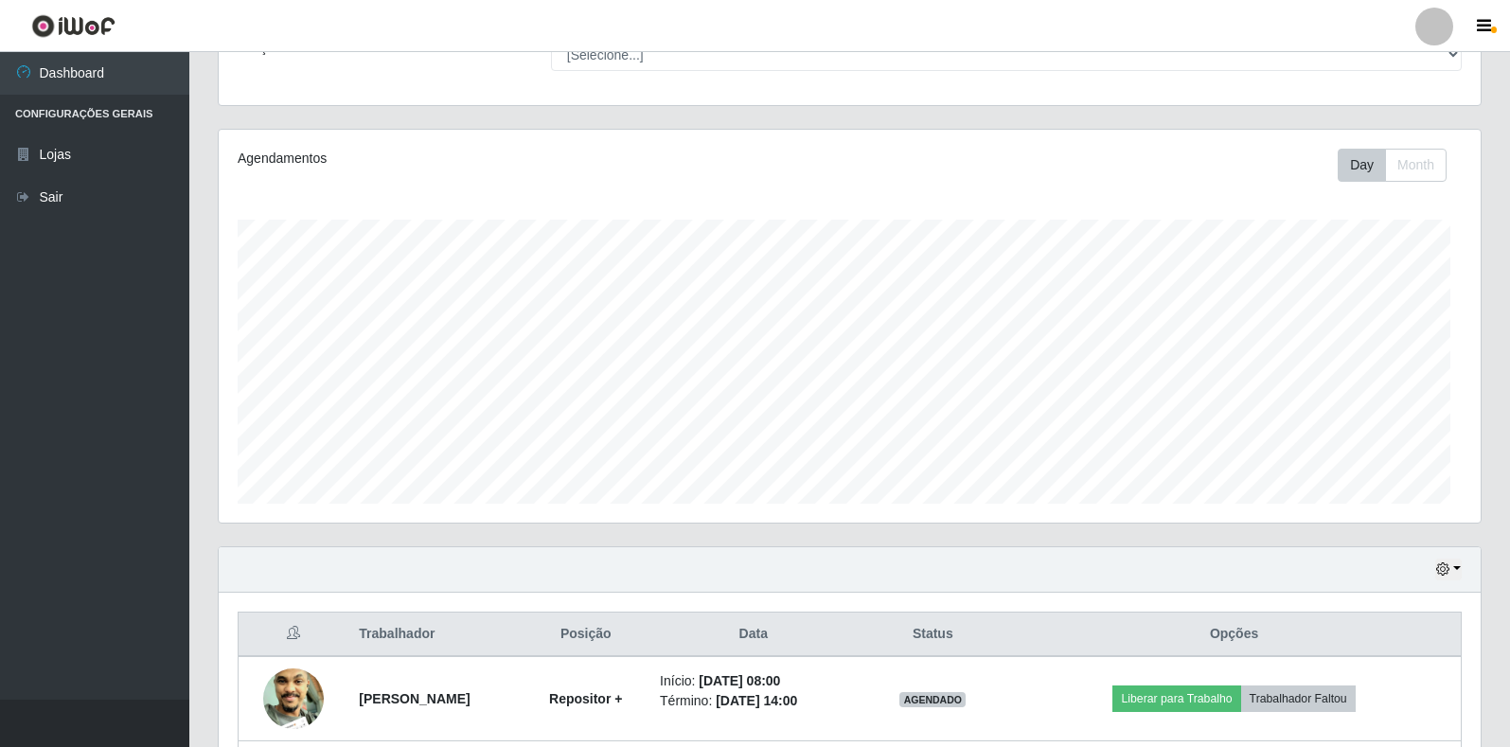
scroll to position [393, 1262]
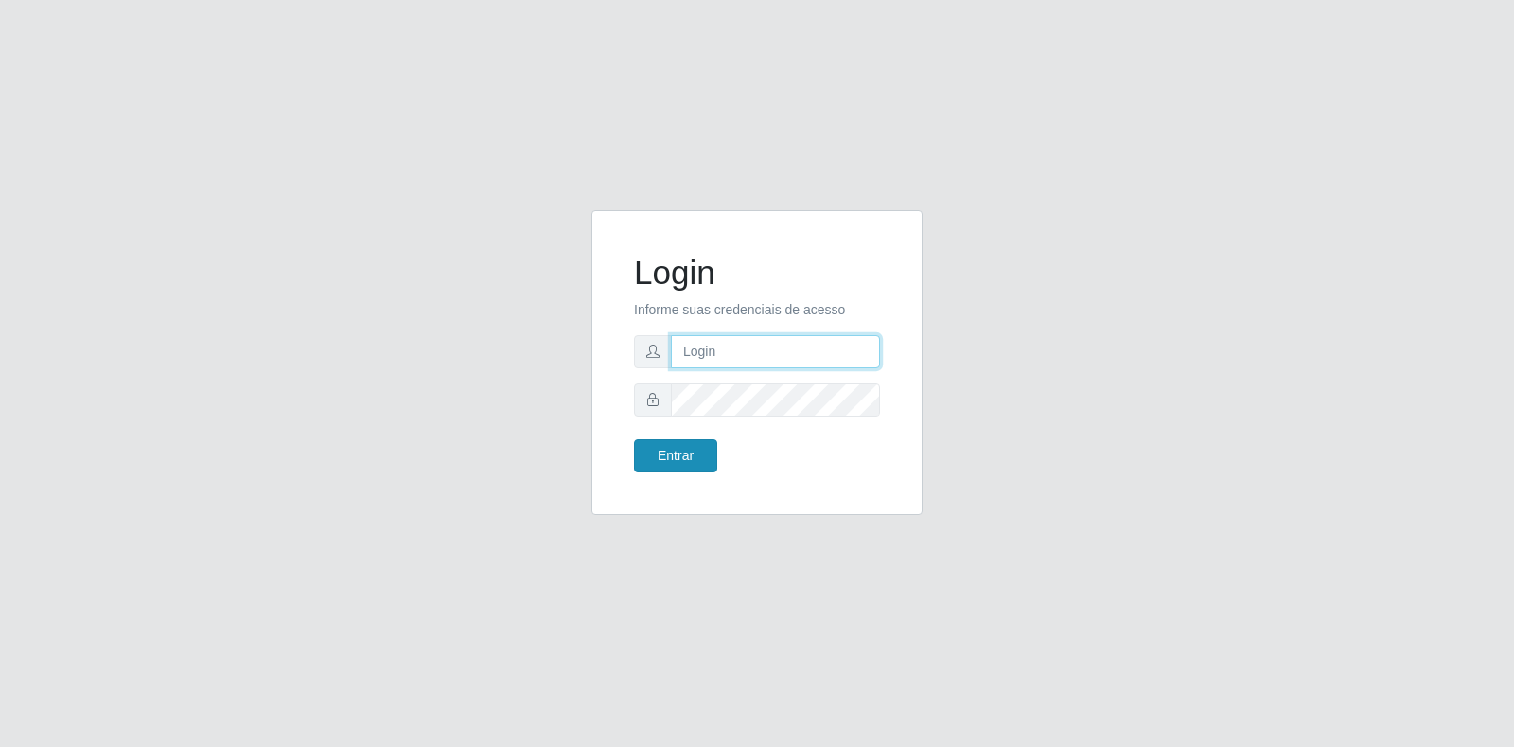
type input "vinicius.correa@atacadovem.com.br"
click at [669, 459] on button "Entrar" at bounding box center [675, 455] width 83 height 33
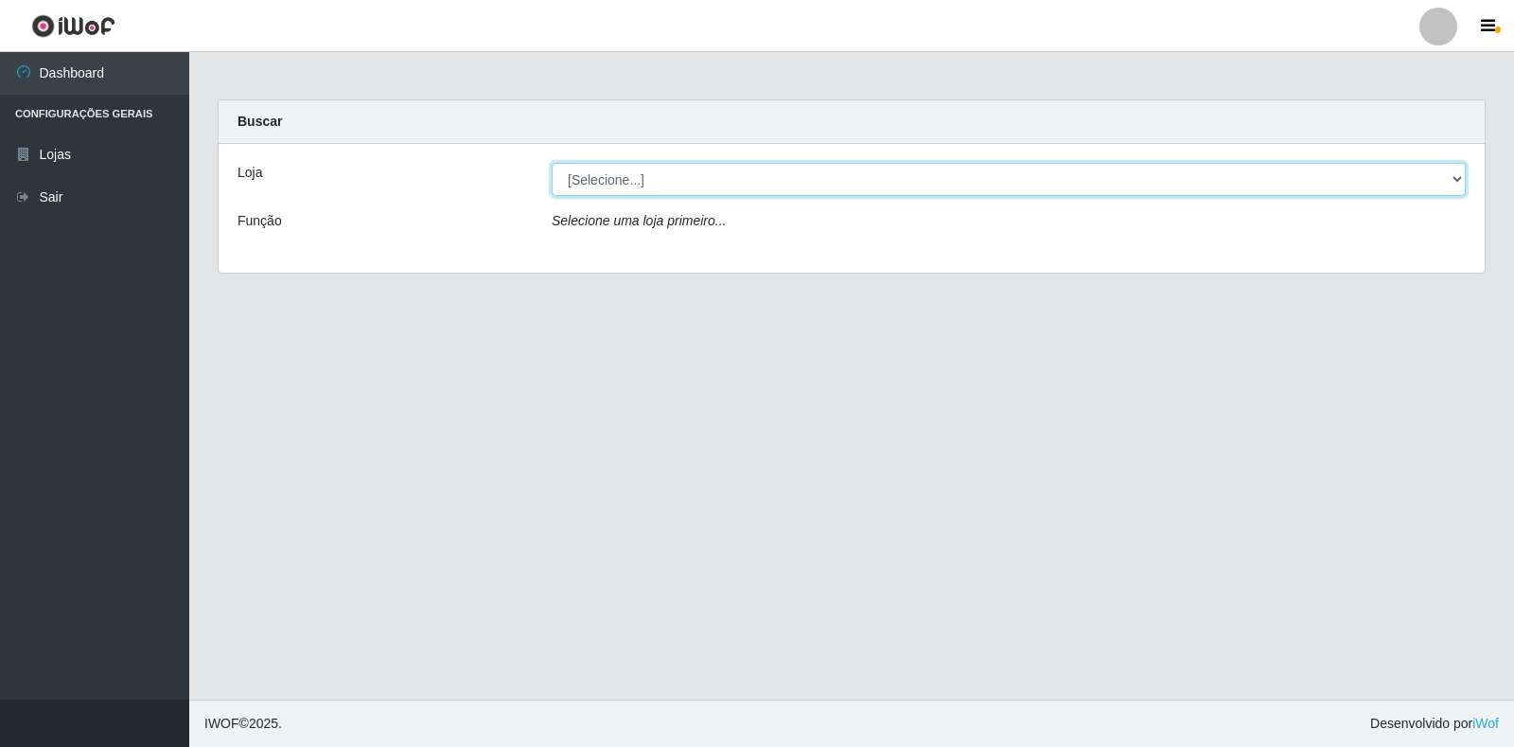
click at [1447, 172] on select "[Selecione...] Atacado Vem - Loja 30 Laranjeiras Velha" at bounding box center [1009, 179] width 914 height 33
select select "495"
click at [552, 163] on select "[Selecione...] Atacado Vem - Loja 30 Laranjeiras Velha" at bounding box center [1009, 179] width 914 height 33
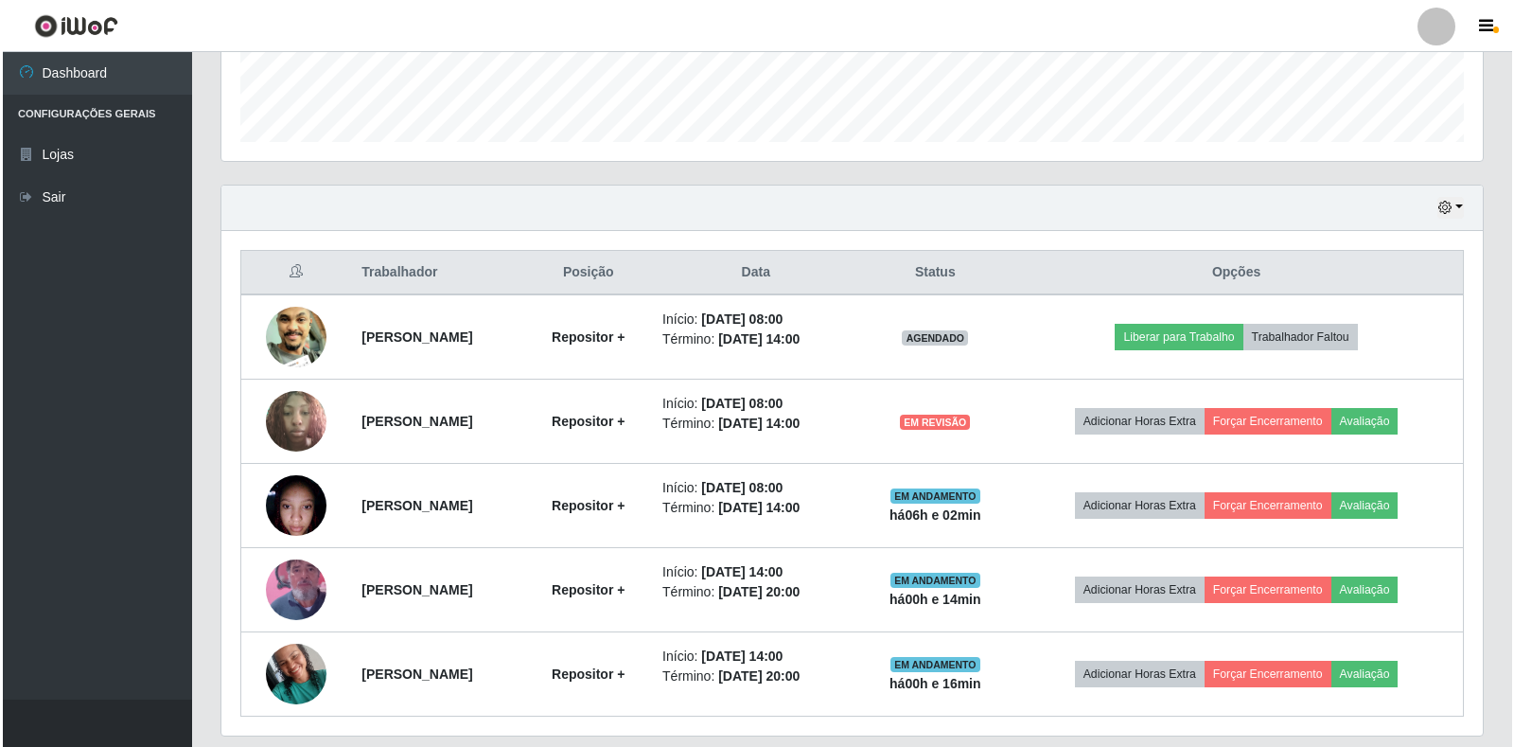
scroll to position [568, 0]
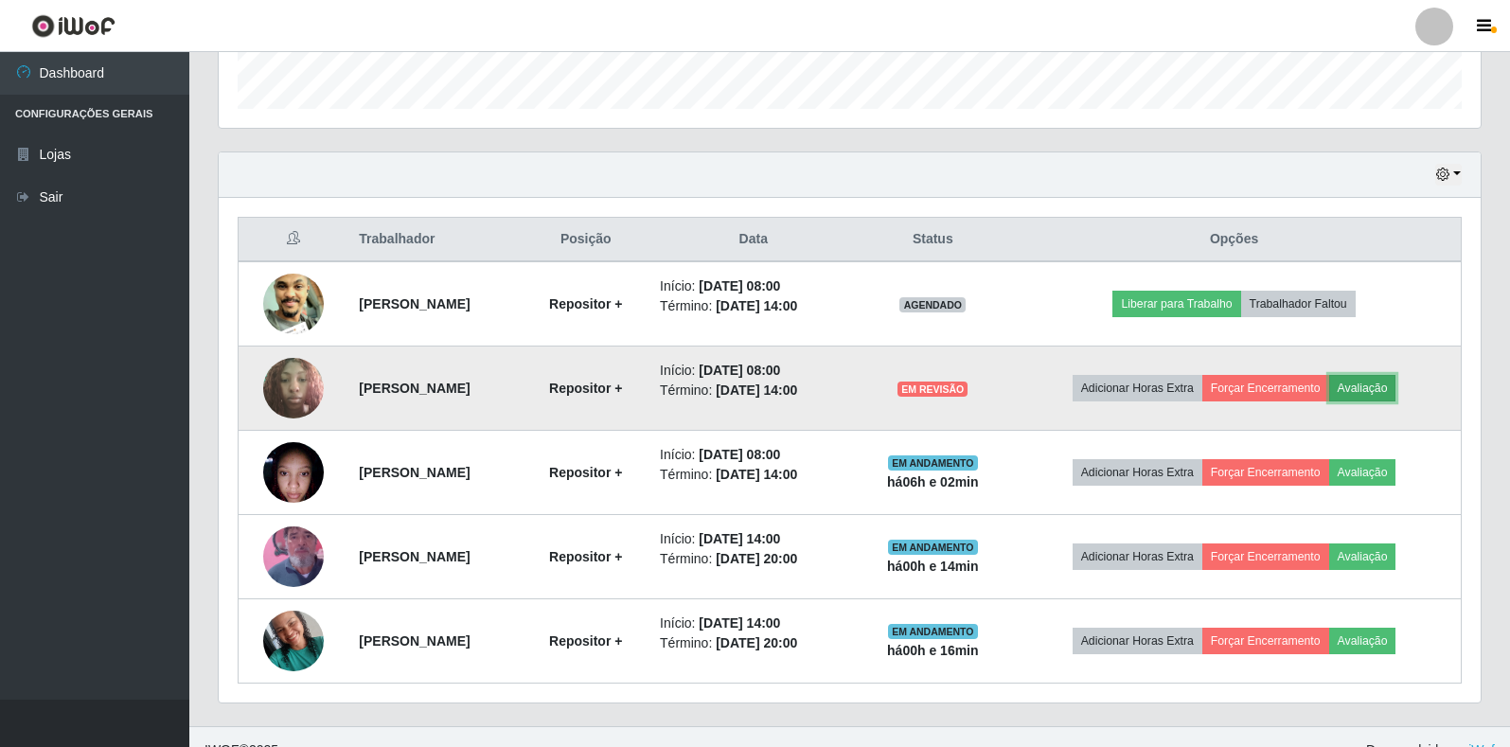
click at [1390, 388] on button "Avaliação" at bounding box center [1362, 388] width 67 height 26
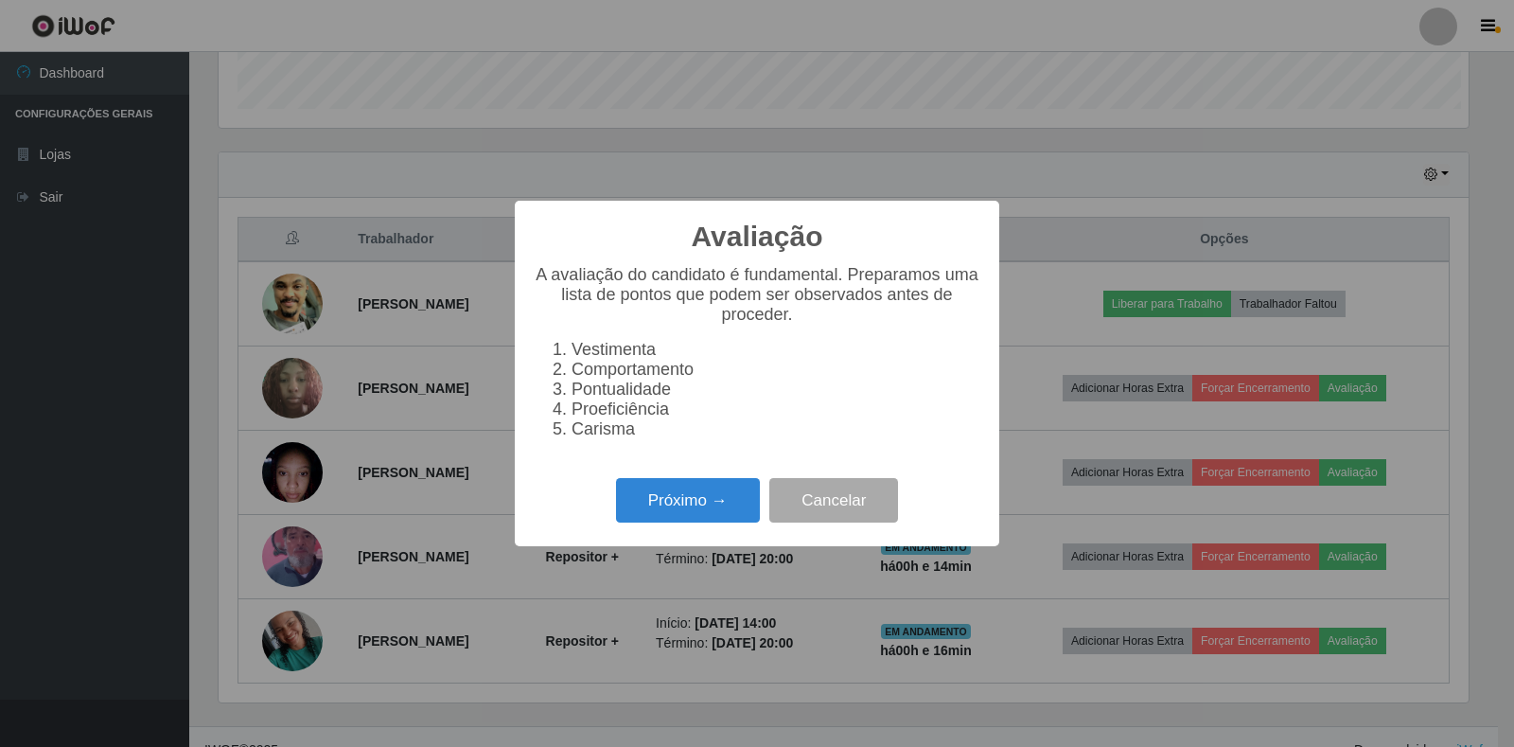
scroll to position [393, 1250]
click at [713, 506] on button "Próximo →" at bounding box center [688, 500] width 144 height 44
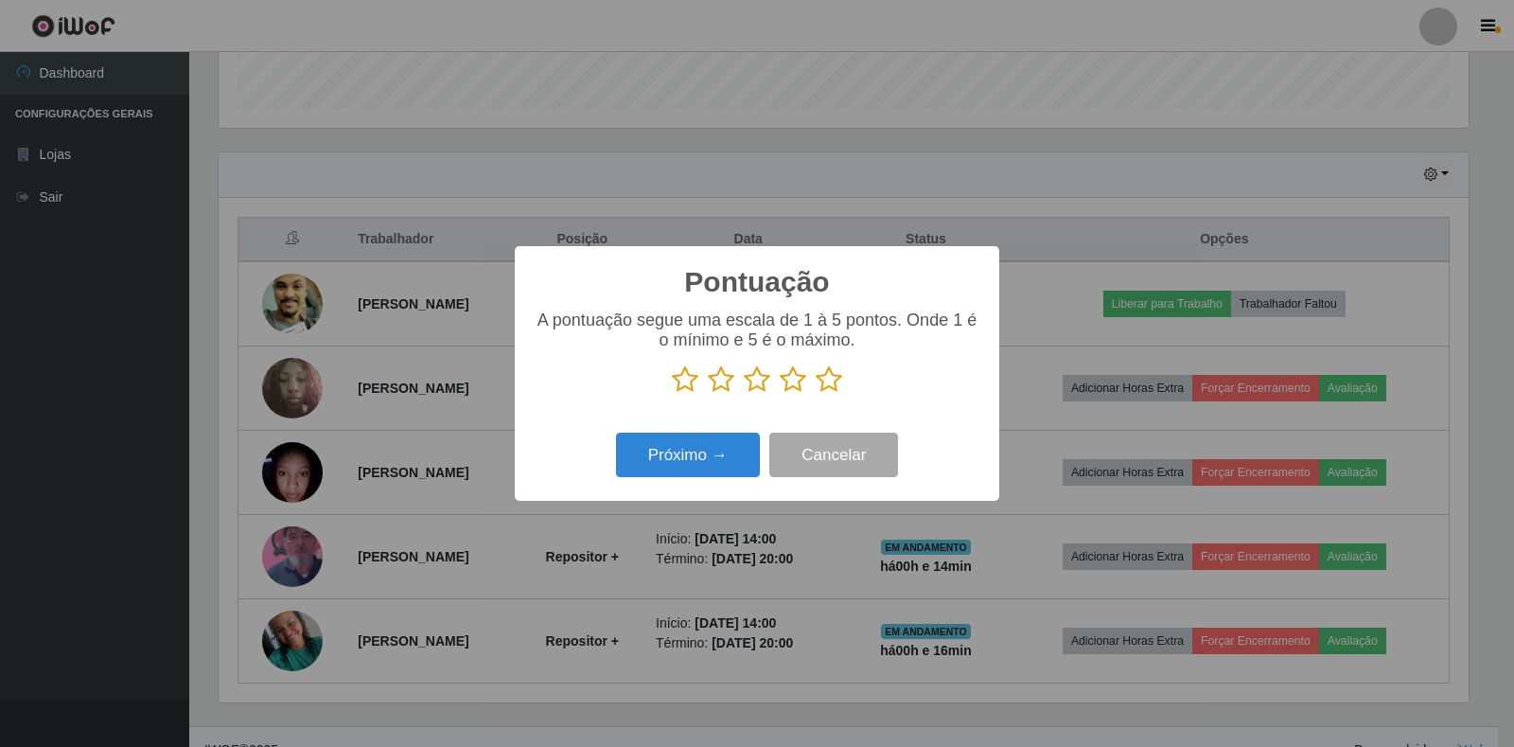
click at [824, 385] on icon at bounding box center [829, 379] width 26 height 28
click at [816, 394] on input "radio" at bounding box center [816, 394] width 0 height 0
click at [667, 458] on button "Próximo →" at bounding box center [688, 455] width 144 height 44
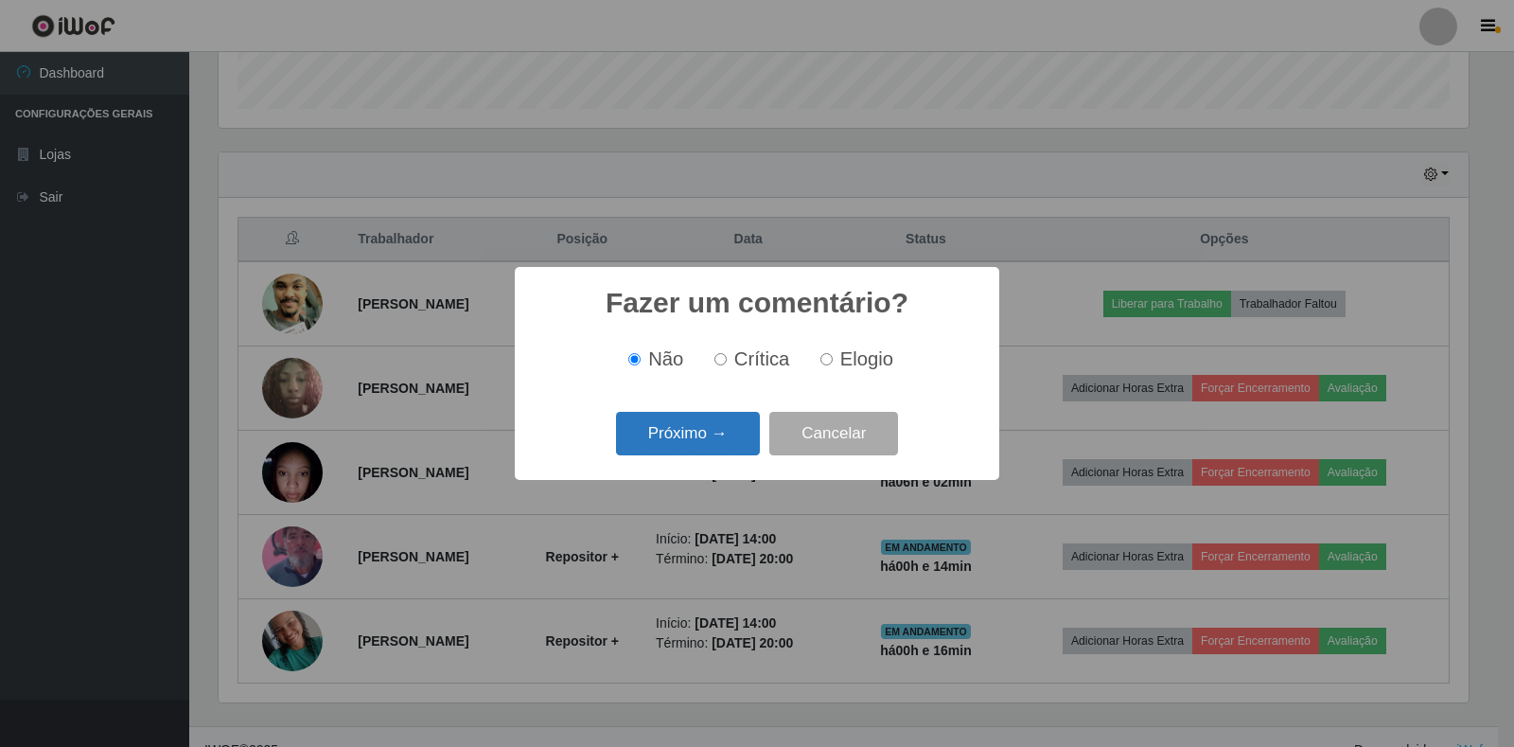
click at [677, 445] on button "Próximo →" at bounding box center [688, 434] width 144 height 44
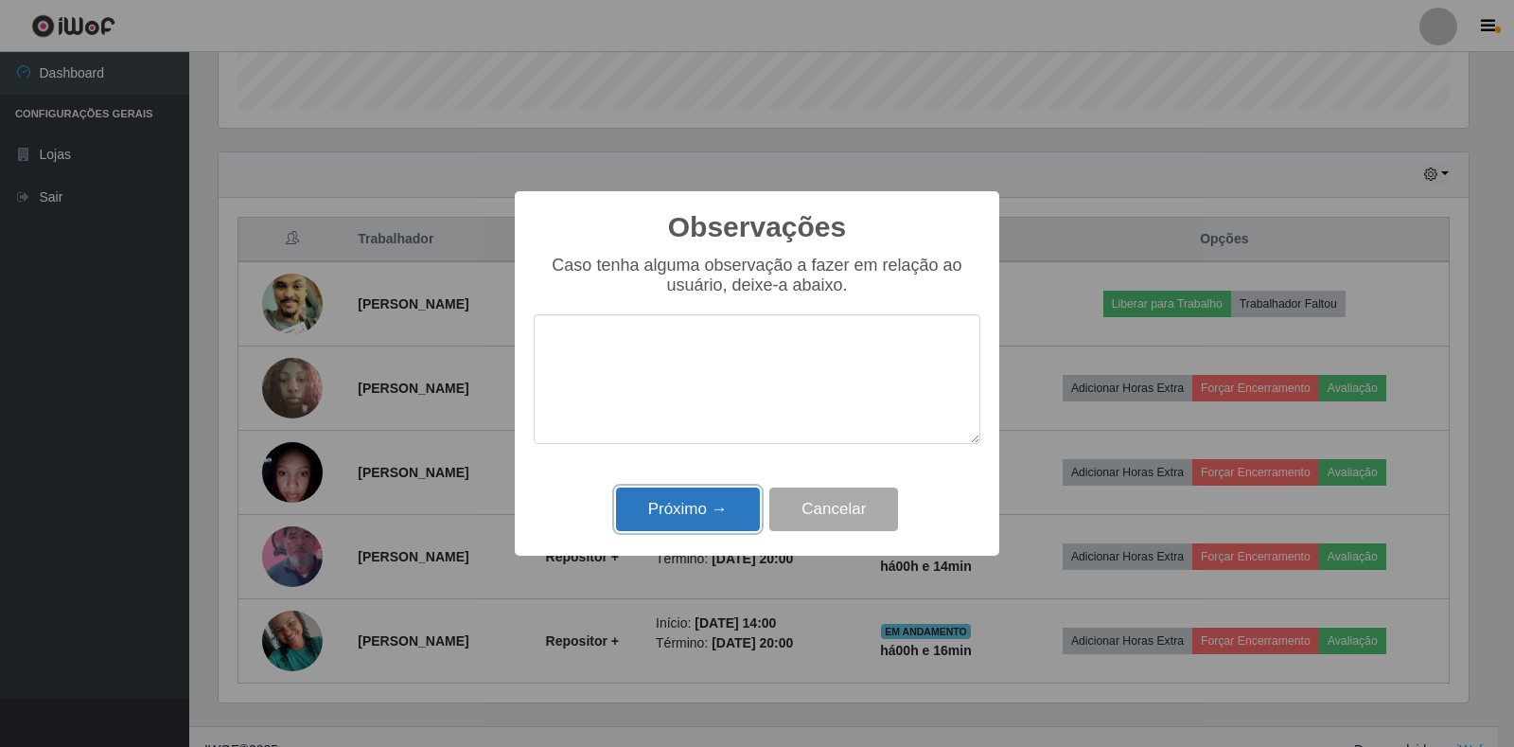
click at [695, 497] on button "Próximo →" at bounding box center [688, 509] width 144 height 44
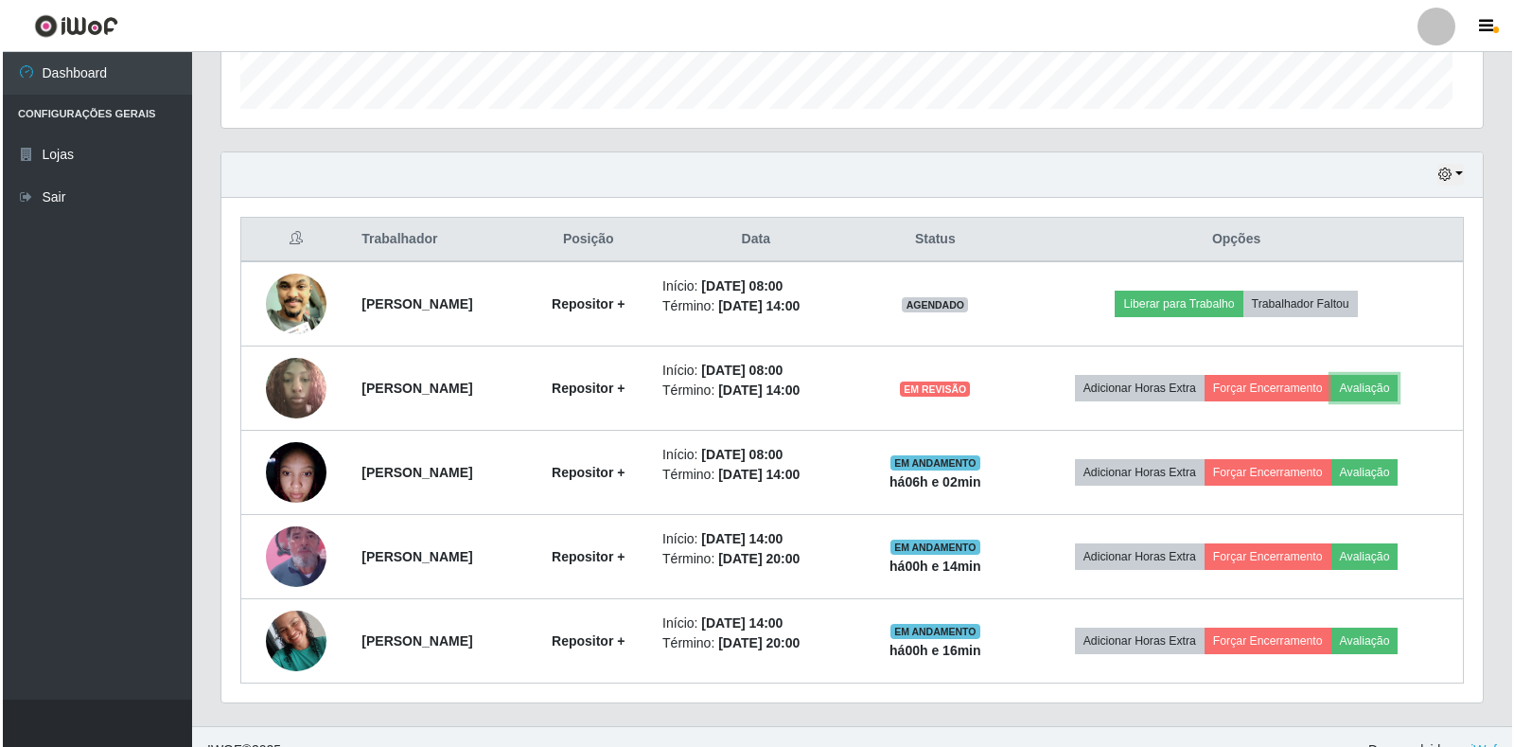
scroll to position [393, 1262]
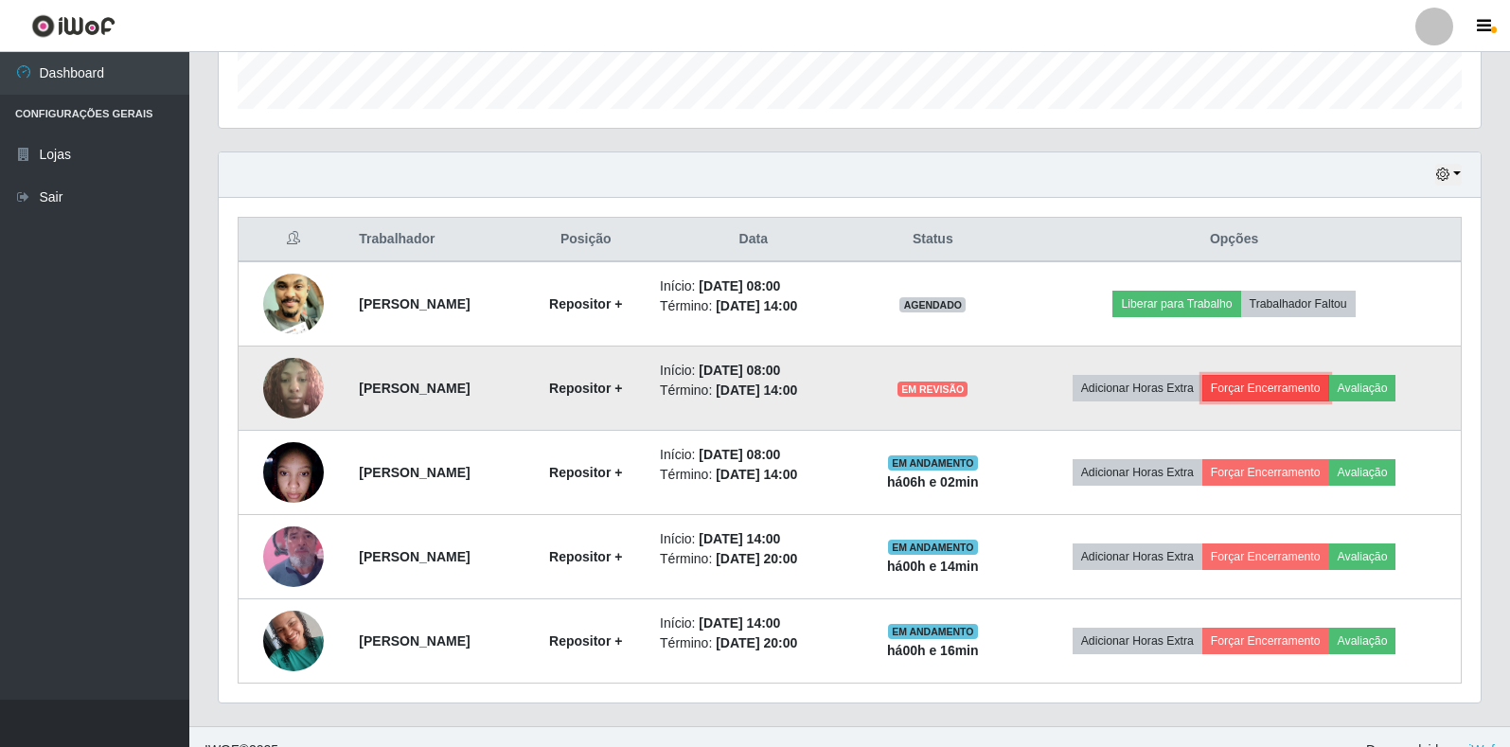
click at [1253, 387] on button "Forçar Encerramento" at bounding box center [1265, 388] width 127 height 26
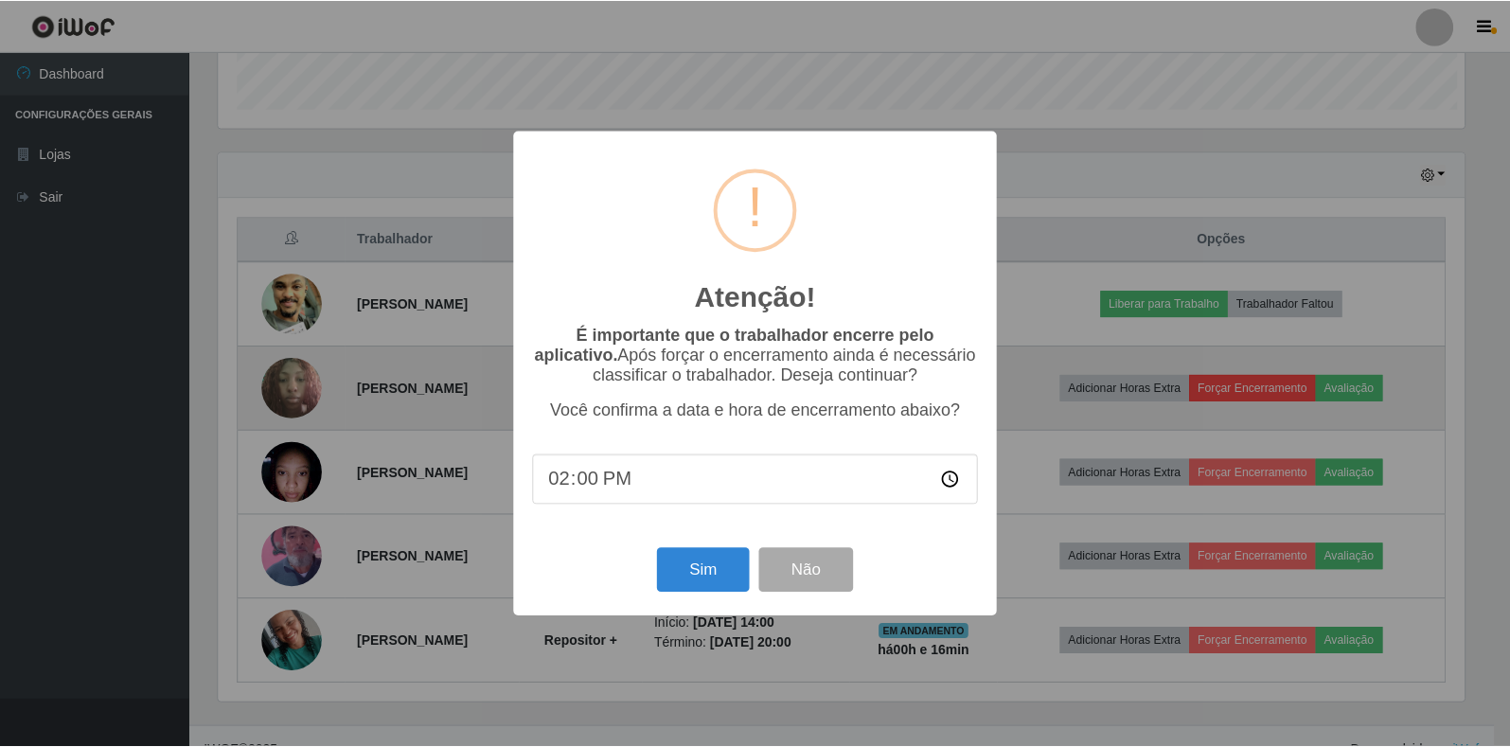
scroll to position [393, 1250]
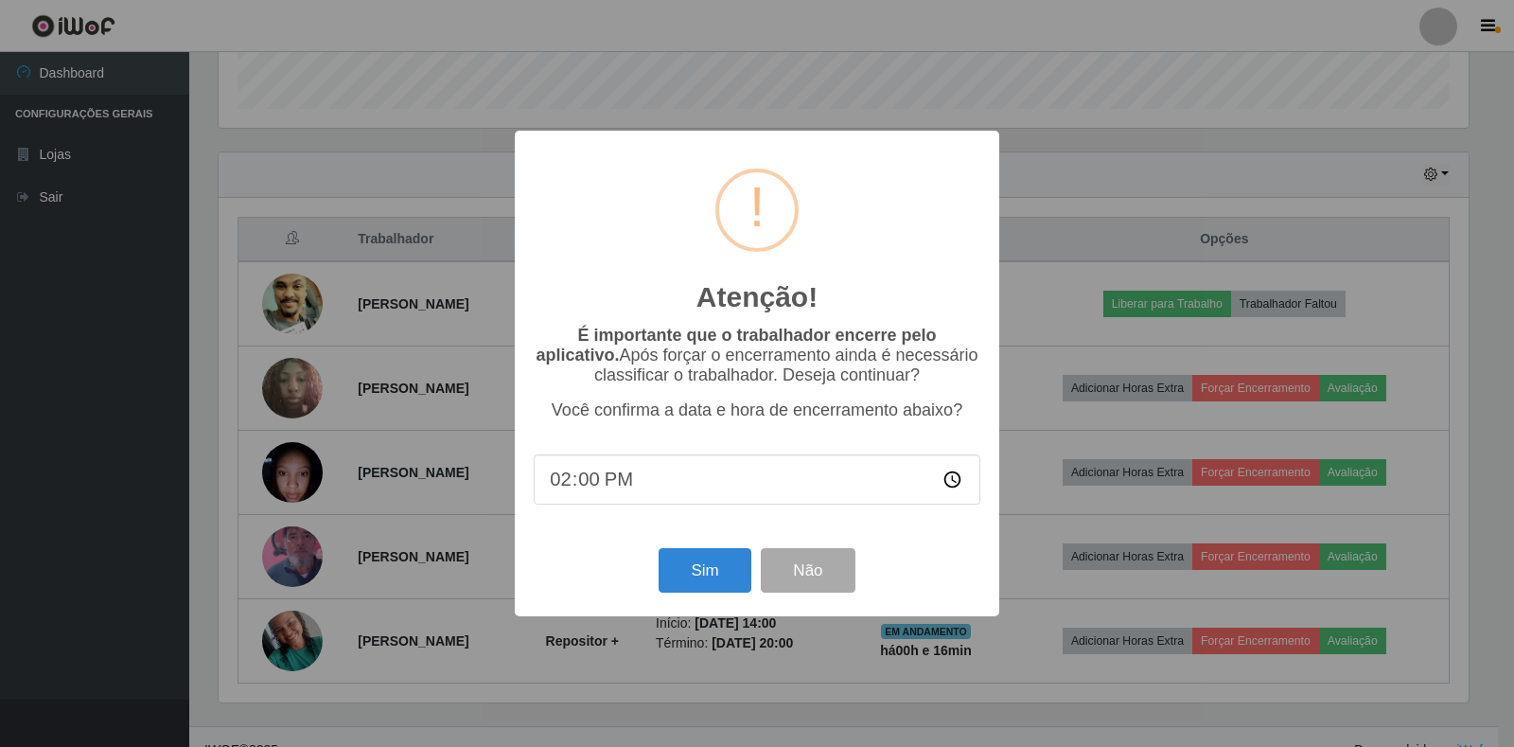
type input "14:08"
click at [687, 588] on button "Sim" at bounding box center [705, 570] width 92 height 44
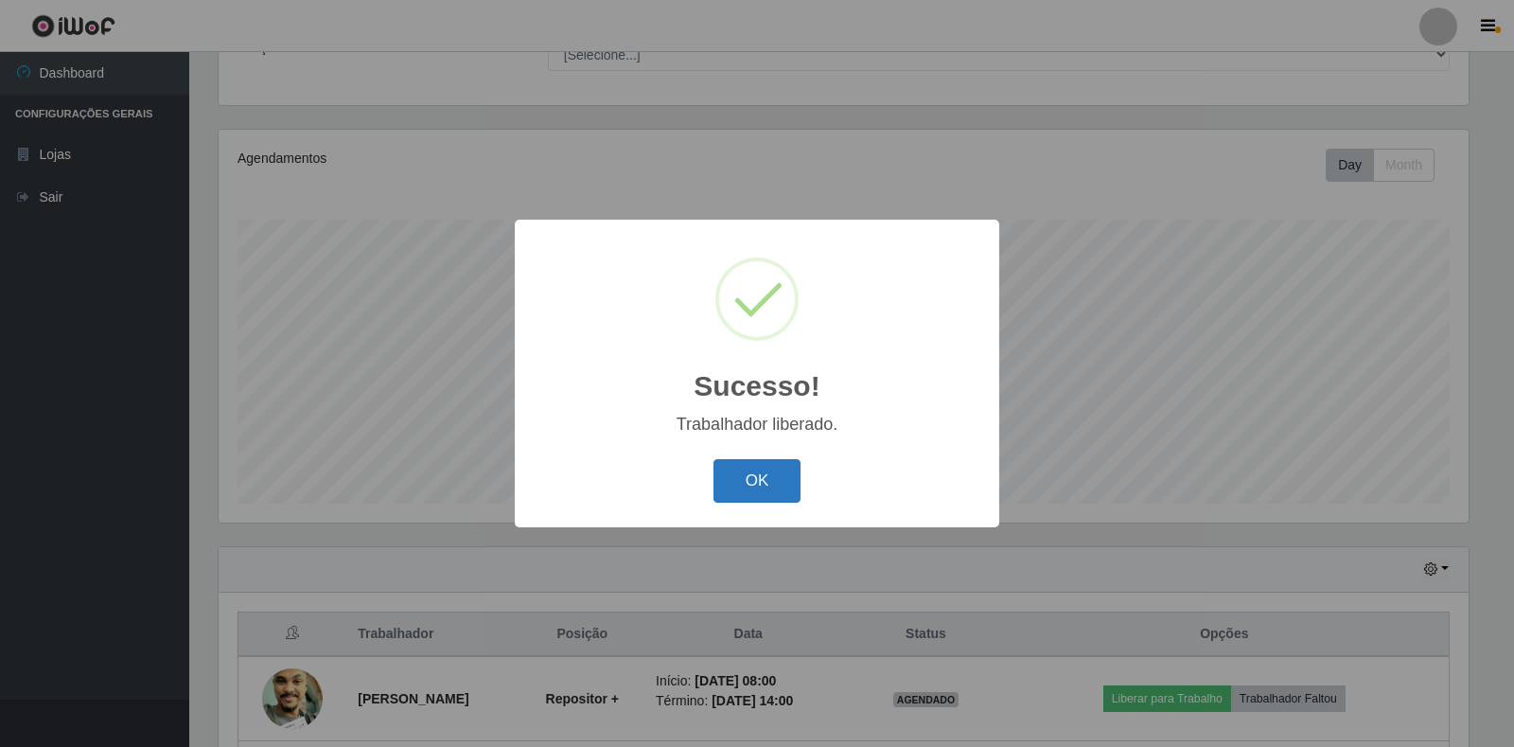
click at [740, 488] on button "OK" at bounding box center [758, 481] width 88 height 44
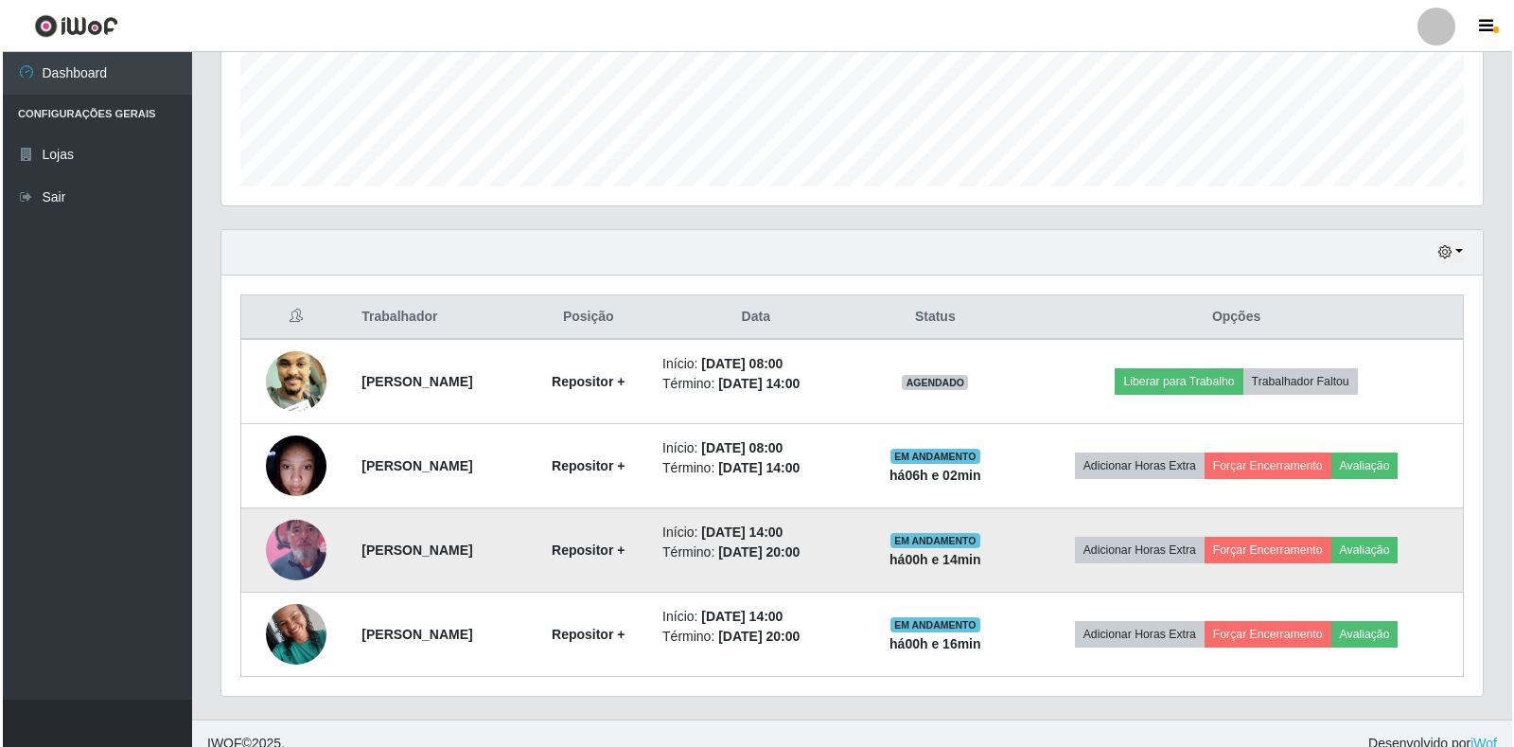
scroll to position [510, 0]
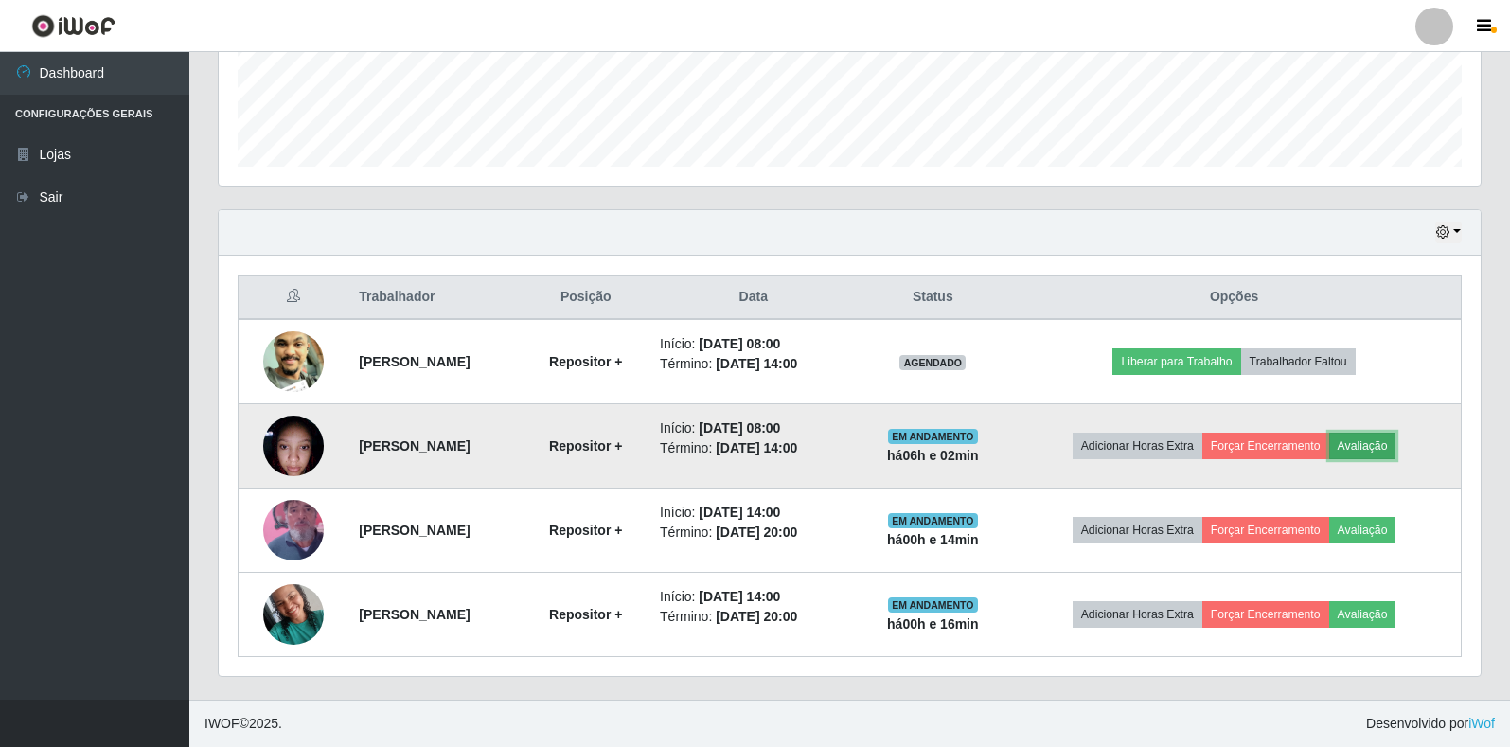
click at [1396, 446] on button "Avaliação" at bounding box center [1362, 446] width 67 height 26
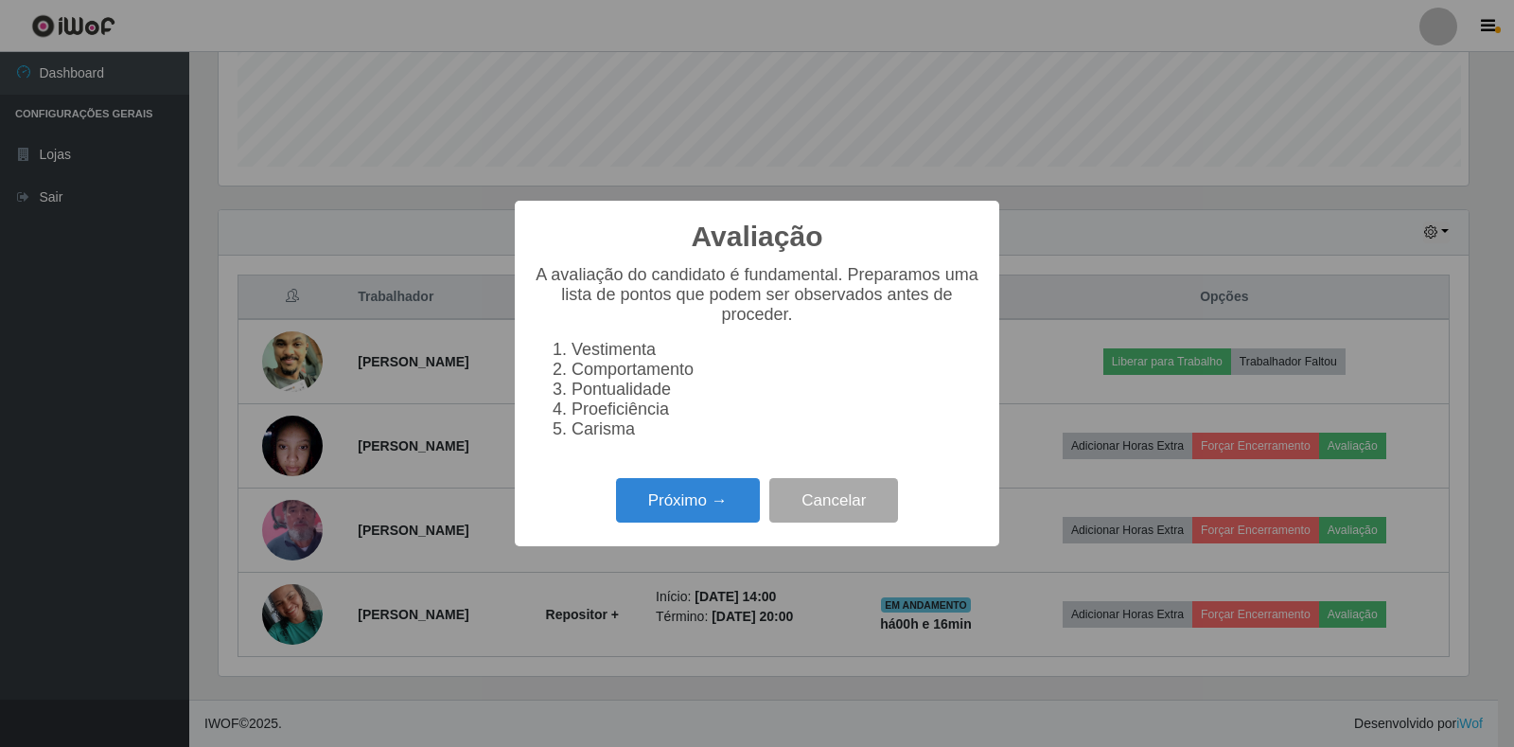
scroll to position [393, 1250]
click at [673, 506] on button "Próximo →" at bounding box center [688, 500] width 144 height 44
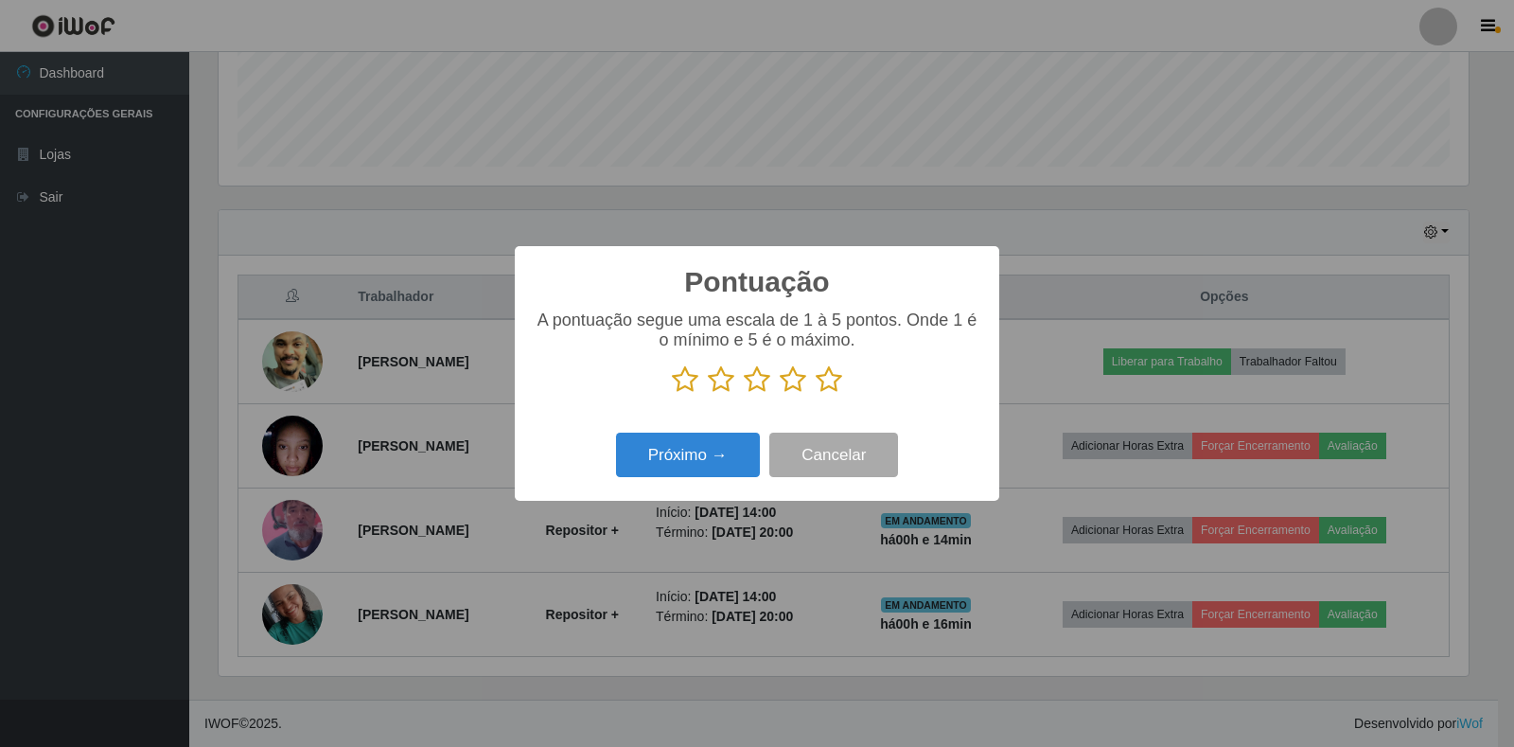
click at [830, 378] on icon at bounding box center [829, 379] width 26 height 28
click at [816, 394] on input "radio" at bounding box center [816, 394] width 0 height 0
click at [688, 462] on button "Próximo →" at bounding box center [688, 455] width 144 height 44
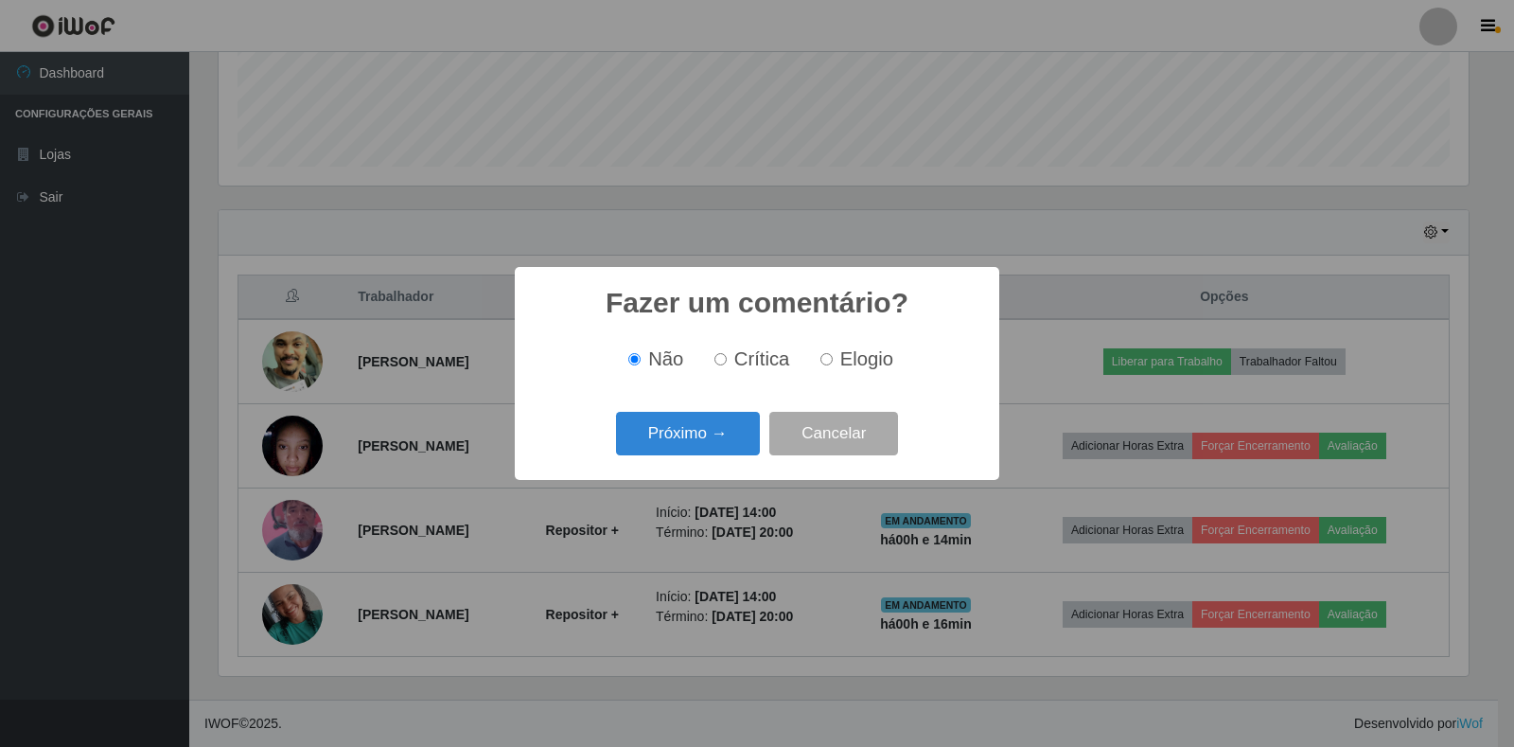
click at [687, 458] on div "Próximo → Cancelar" at bounding box center [757, 433] width 447 height 54
click at [678, 444] on button "Próximo →" at bounding box center [688, 434] width 144 height 44
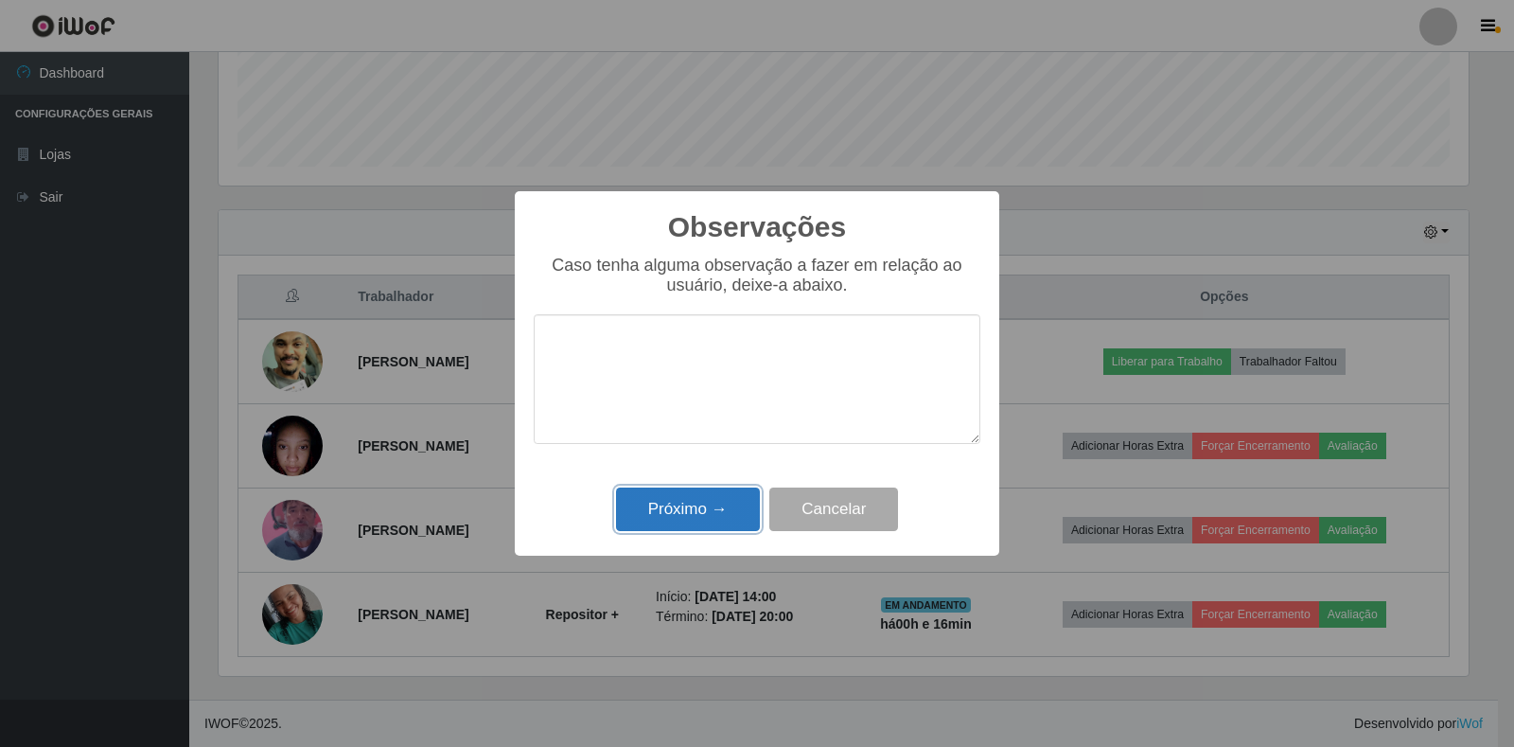
click at [679, 518] on button "Próximo →" at bounding box center [688, 509] width 144 height 44
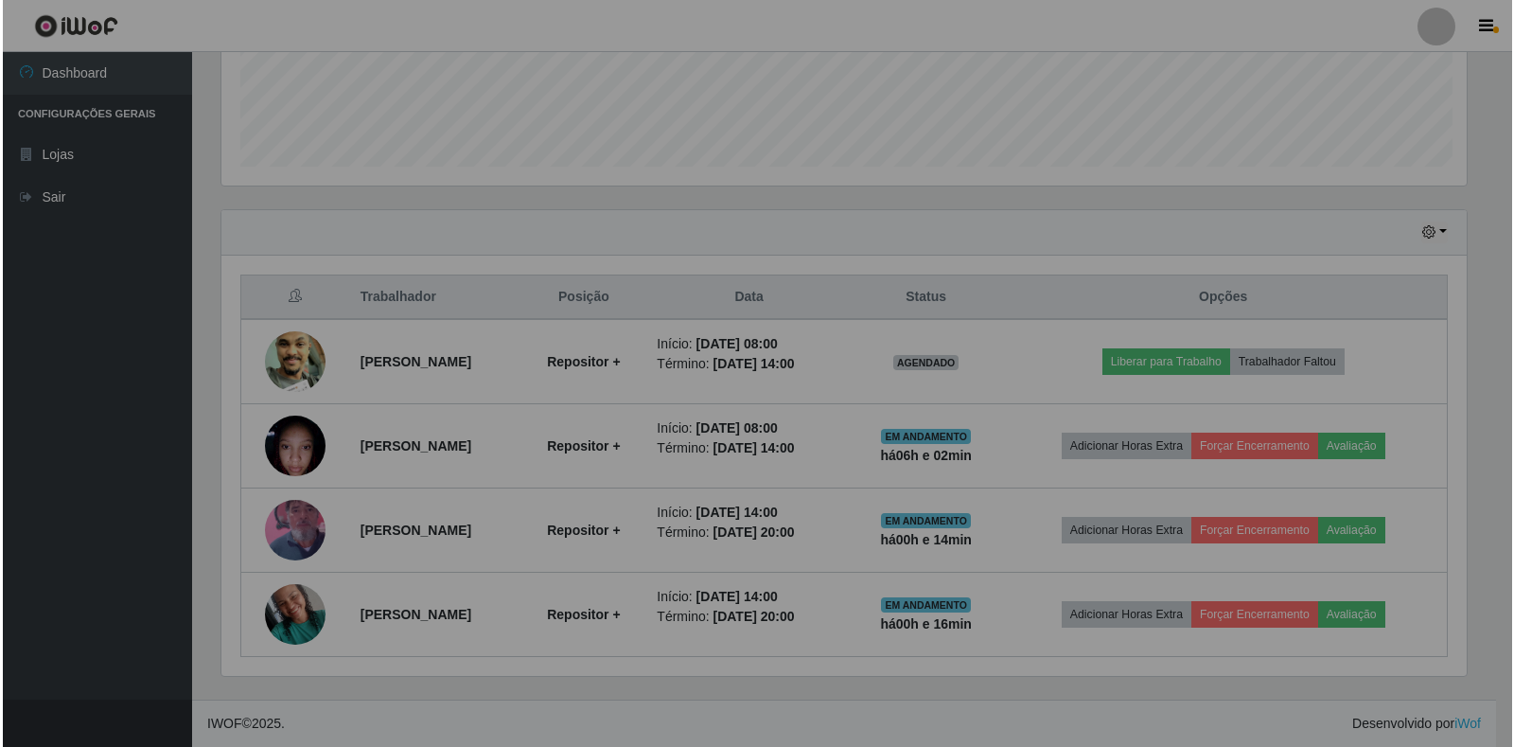
scroll to position [393, 1262]
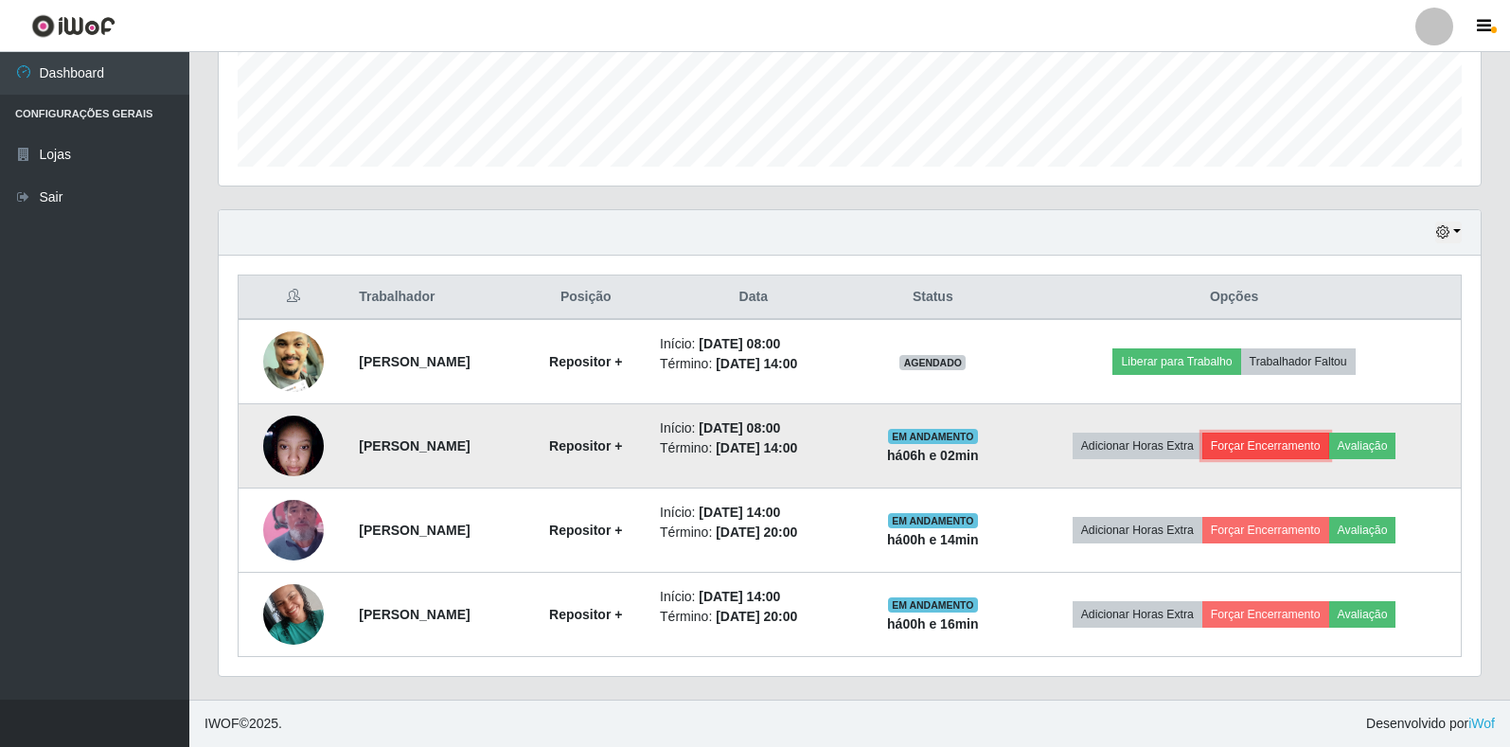
click at [1299, 438] on button "Forçar Encerramento" at bounding box center [1265, 446] width 127 height 26
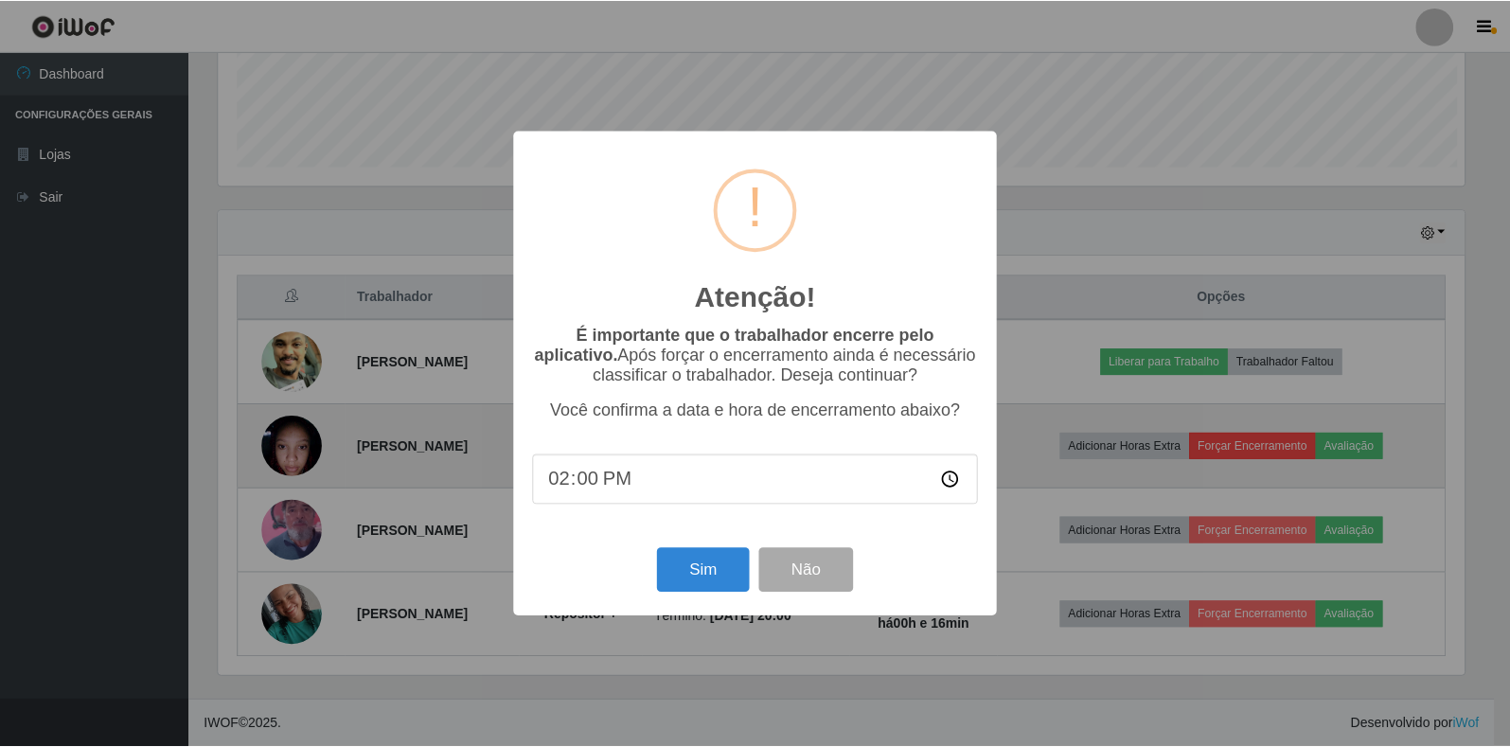
scroll to position [0, 0]
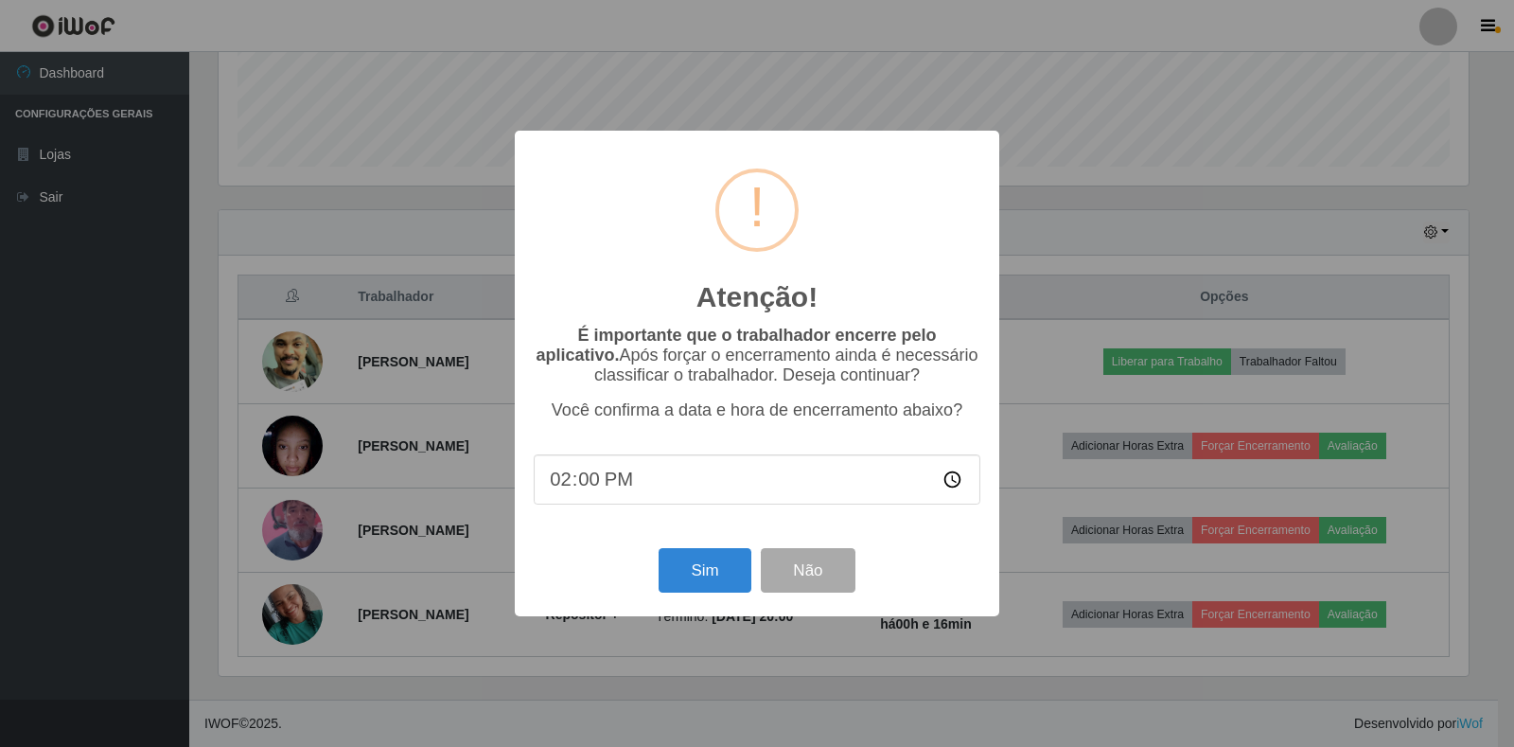
type input "14:08"
click at [688, 577] on button "Sim" at bounding box center [705, 570] width 92 height 44
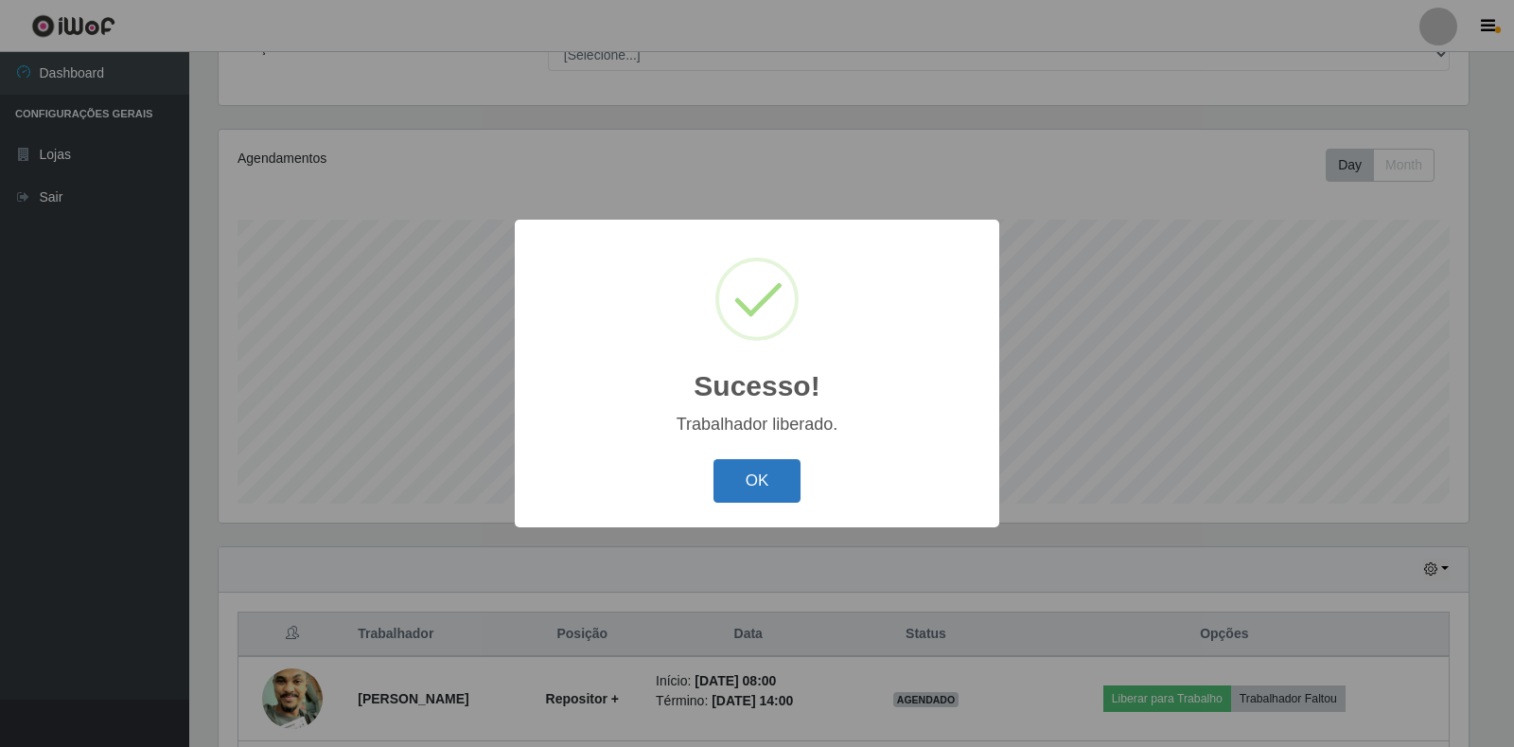
click at [729, 482] on button "OK" at bounding box center [758, 481] width 88 height 44
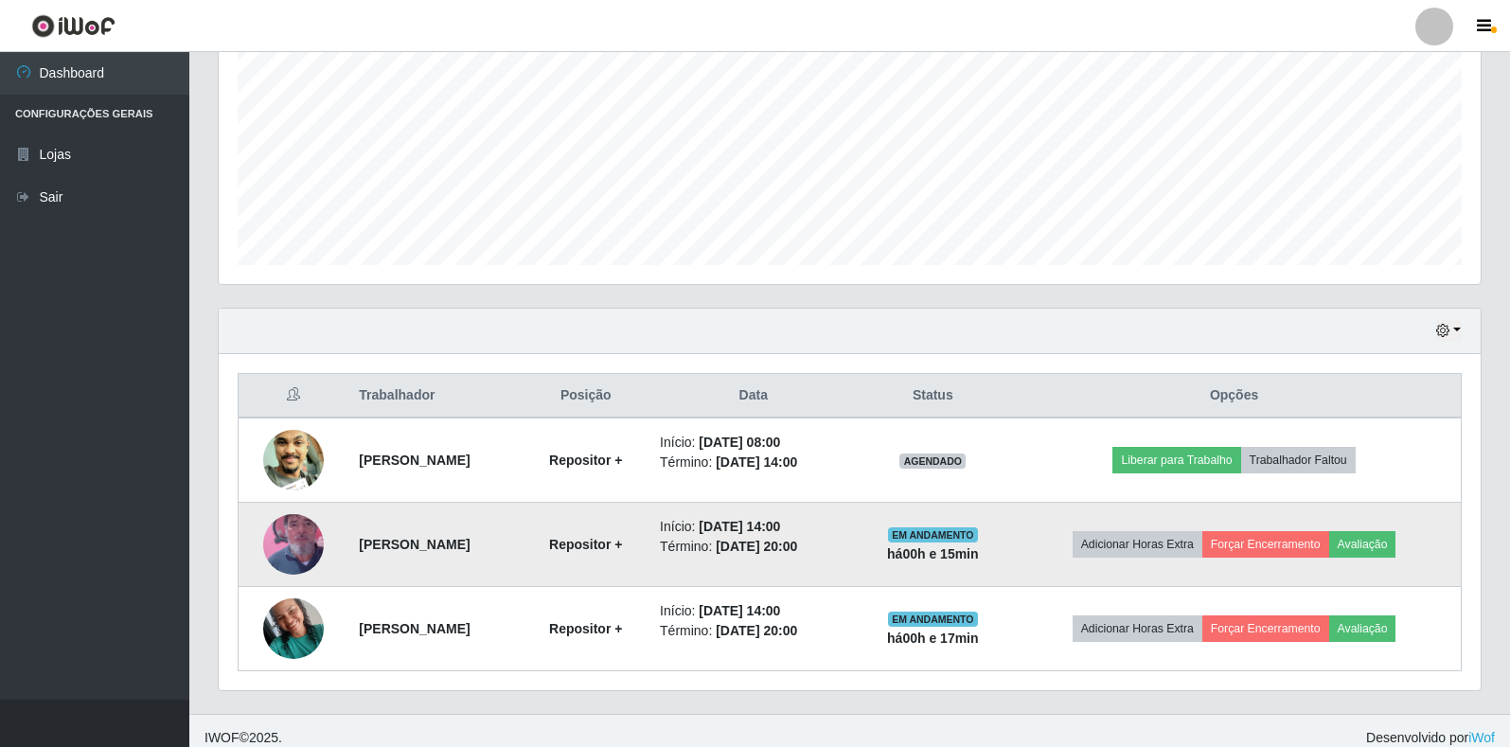
scroll to position [426, 0]
